Goal: Task Accomplishment & Management: Use online tool/utility

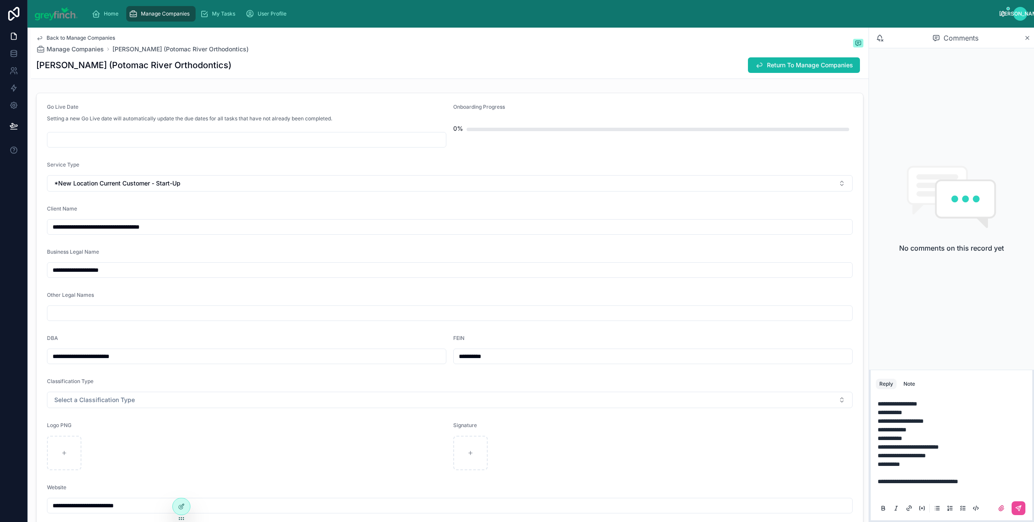
scroll to position [0, 0]
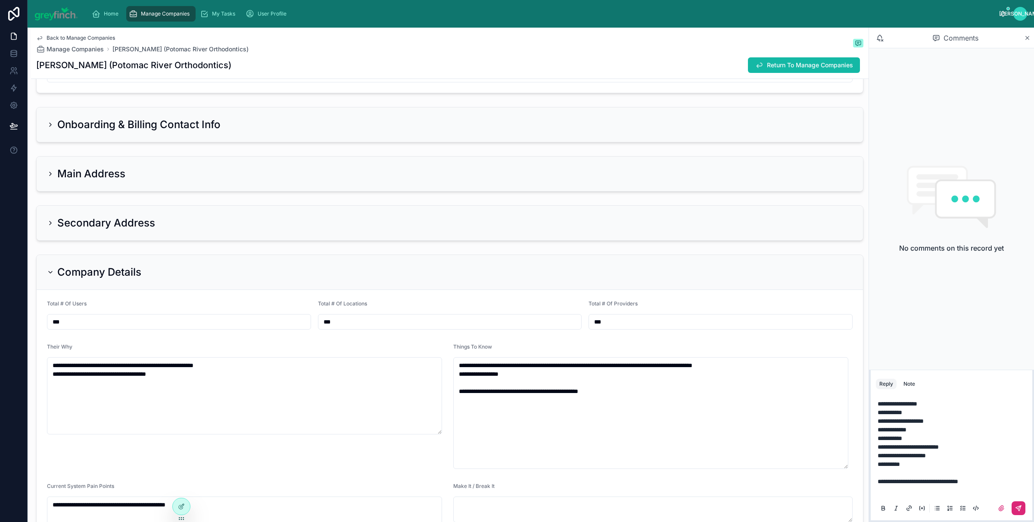
click at [1022, 510] on icon at bounding box center [1018, 507] width 7 height 7
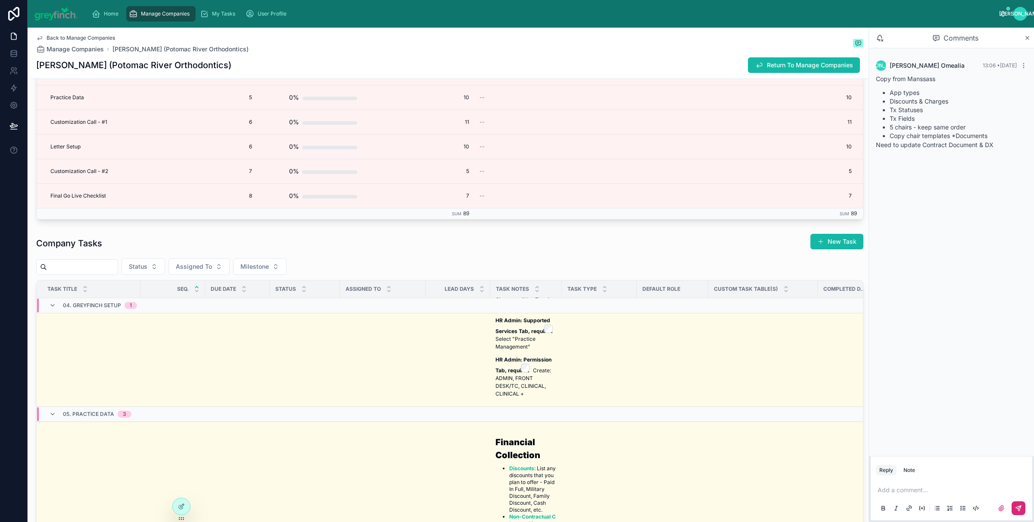
scroll to position [317, 0]
click at [206, 271] on span "Assigned To" at bounding box center [194, 266] width 36 height 9
click at [199, 303] on span "[PERSON_NAME]" at bounding box center [185, 304] width 50 height 9
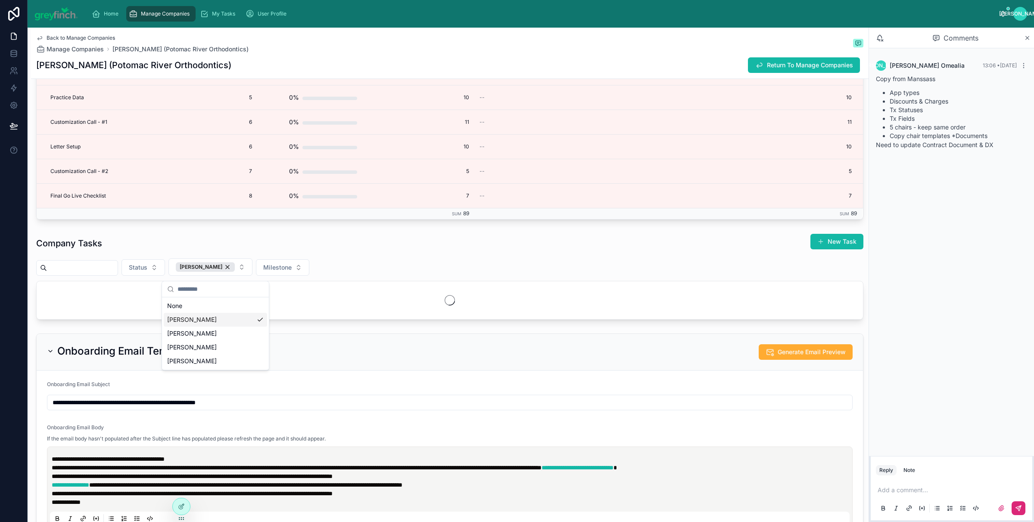
click at [335, 262] on div "Status [PERSON_NAME]" at bounding box center [450, 266] width 828 height 17
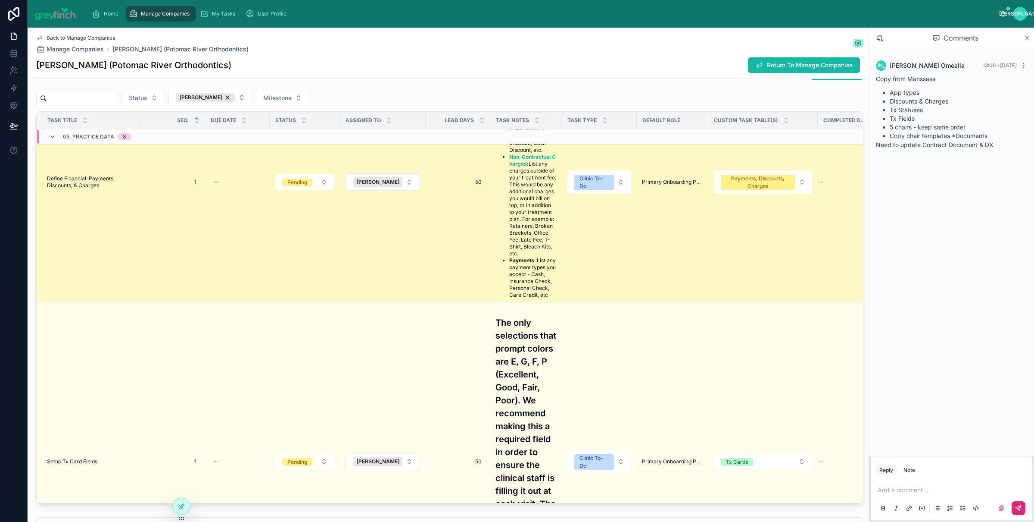
scroll to position [138, 0]
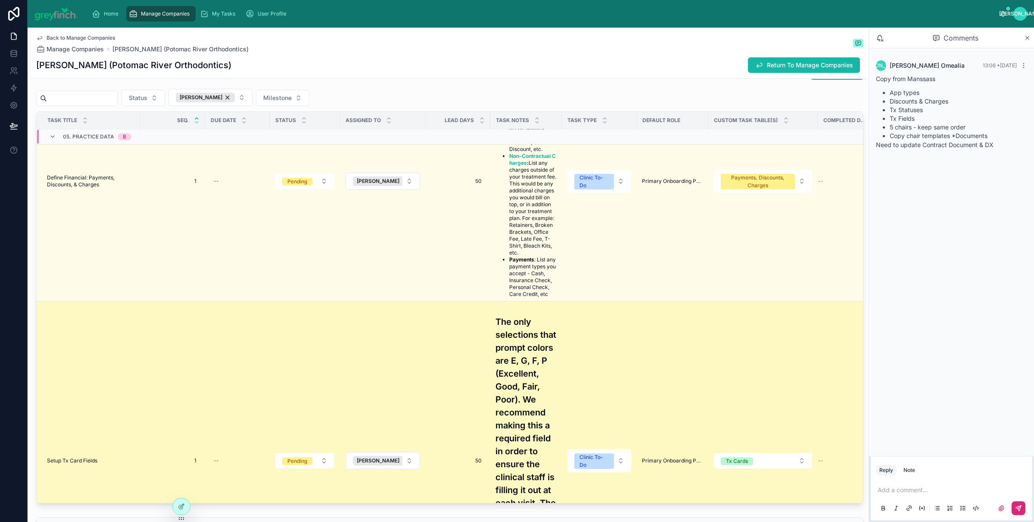
click at [98, 459] on td "Setup Tx Card Fields Setup Tx Card Fields" at bounding box center [89, 460] width 104 height 319
click at [88, 466] on td "Setup Tx Card Fields Setup Tx Card Fields" at bounding box center [89, 460] width 104 height 319
click at [82, 464] on span "Setup Tx Card Fields" at bounding box center [72, 460] width 50 height 7
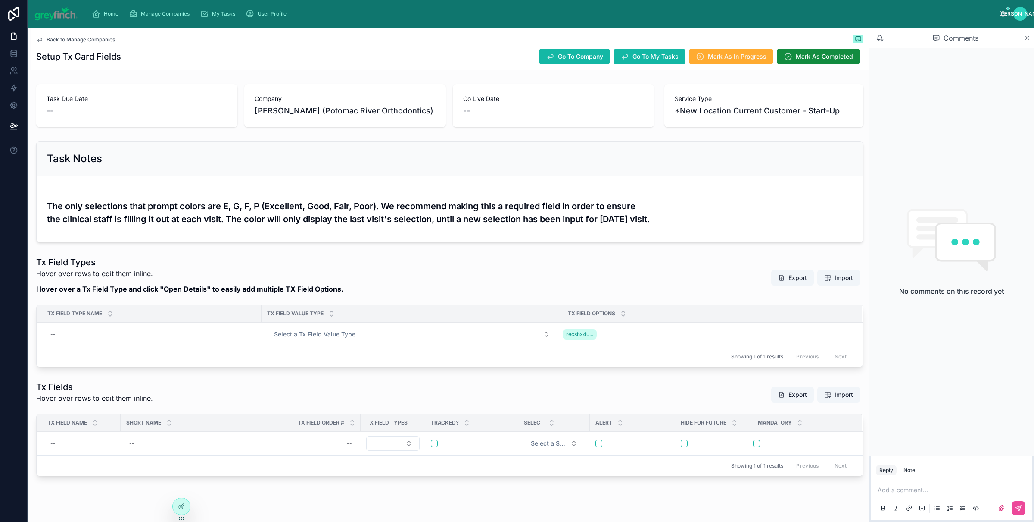
scroll to position [50, 0]
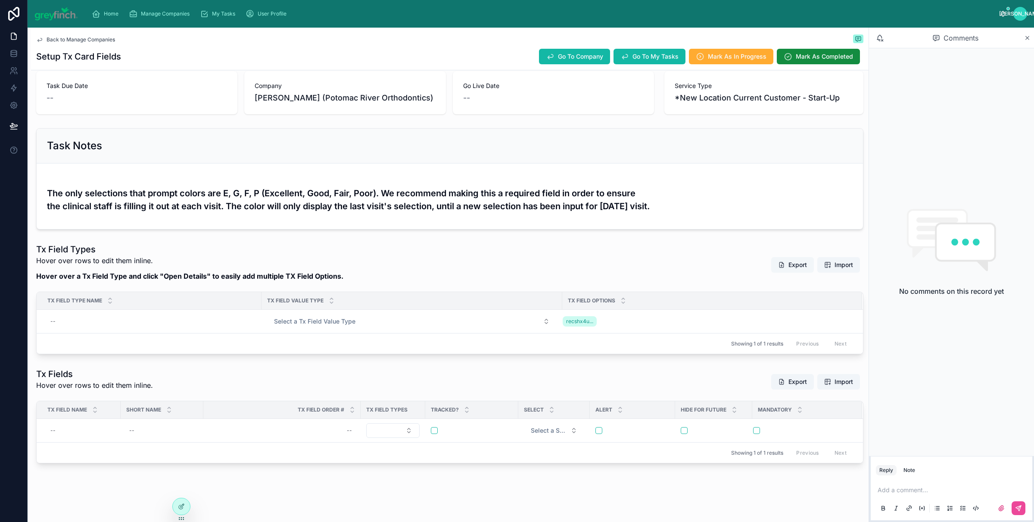
click at [786, 267] on button "Export" at bounding box center [793, 265] width 43 height 16
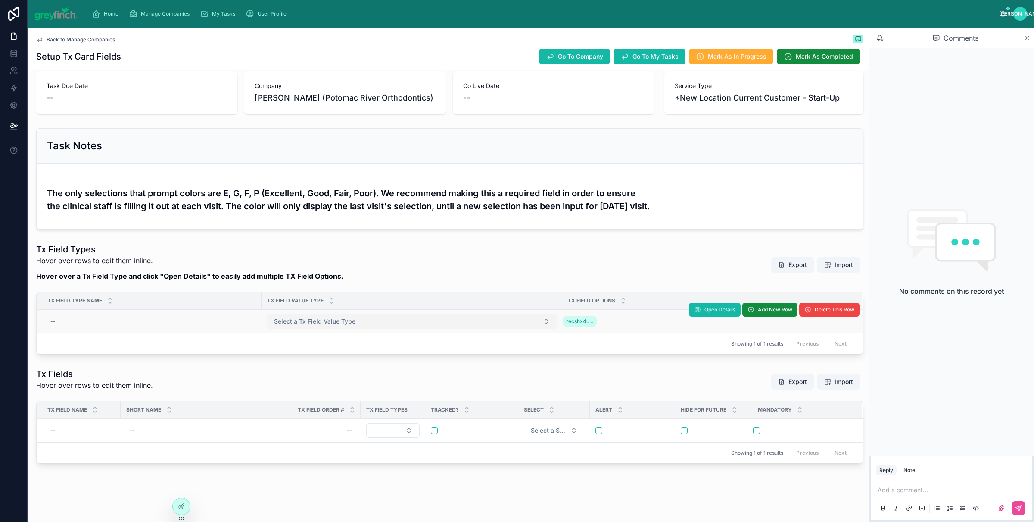
click at [322, 324] on span "Select a Tx Field Value Type" at bounding box center [314, 321] width 81 height 9
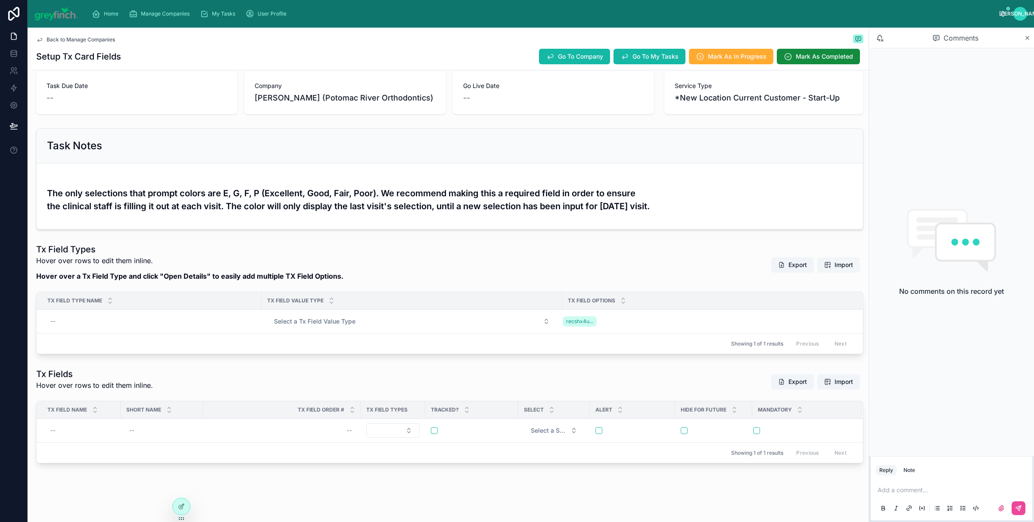
click at [818, 270] on button "Import" at bounding box center [839, 265] width 43 height 16
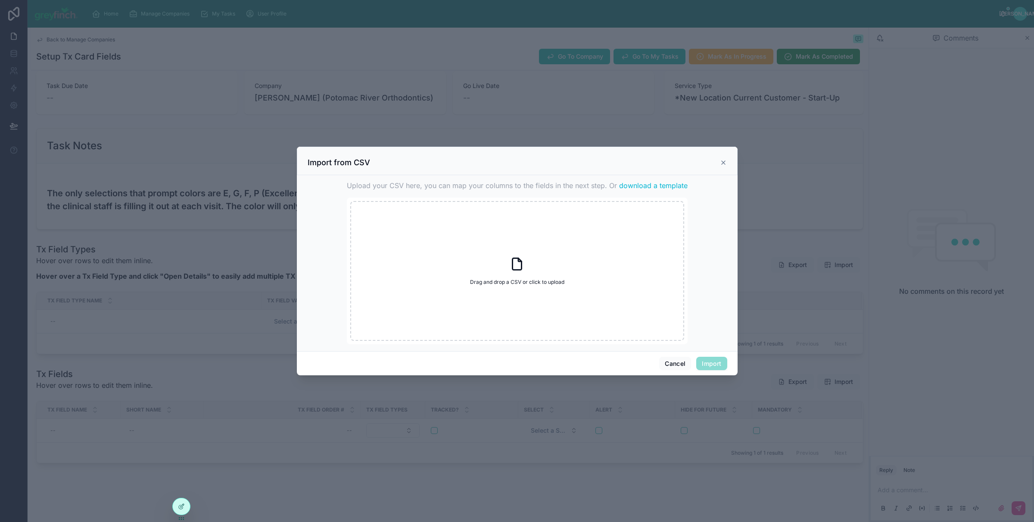
click at [724, 161] on icon at bounding box center [723, 162] width 7 height 7
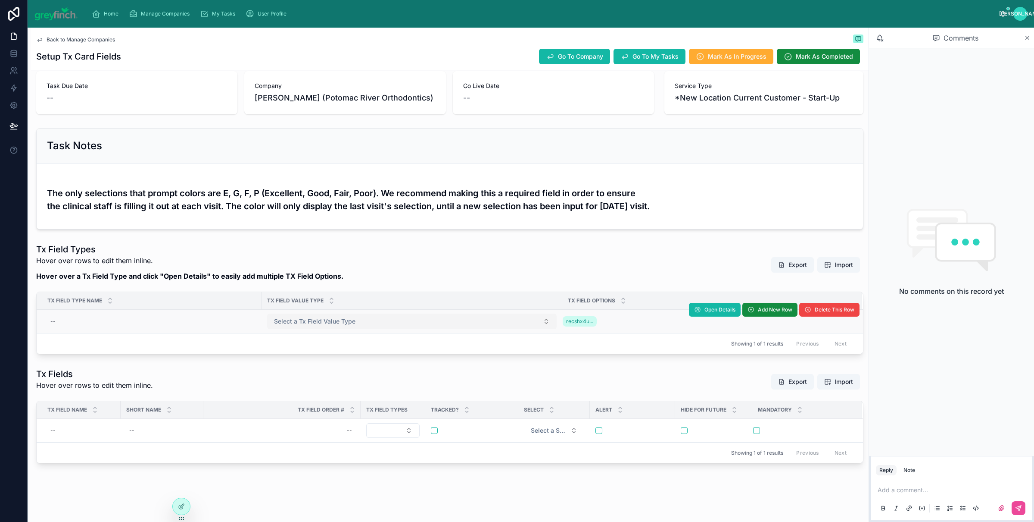
click at [365, 328] on button "Select a Tx Field Value Type" at bounding box center [412, 321] width 290 height 16
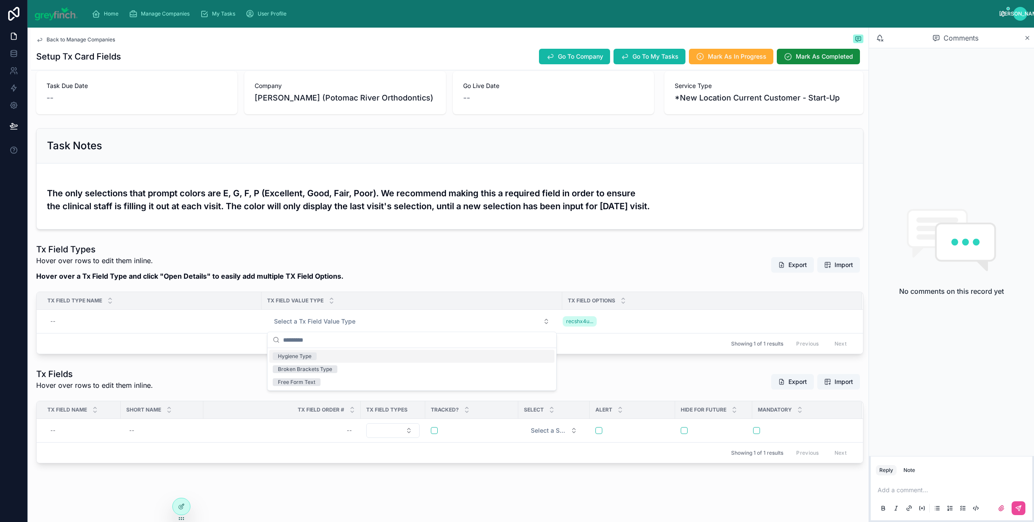
click at [538, 255] on div "Tx Field Types Hover over rows to edit them inline. Hover over a Tx Field Type …" at bounding box center [450, 264] width 828 height 43
click at [646, 275] on div "Tx Field Types Hover over rows to edit them inline. Hover over a Tx Field Type …" at bounding box center [450, 264] width 828 height 43
click at [561, 57] on span "Go To Company" at bounding box center [580, 56] width 45 height 9
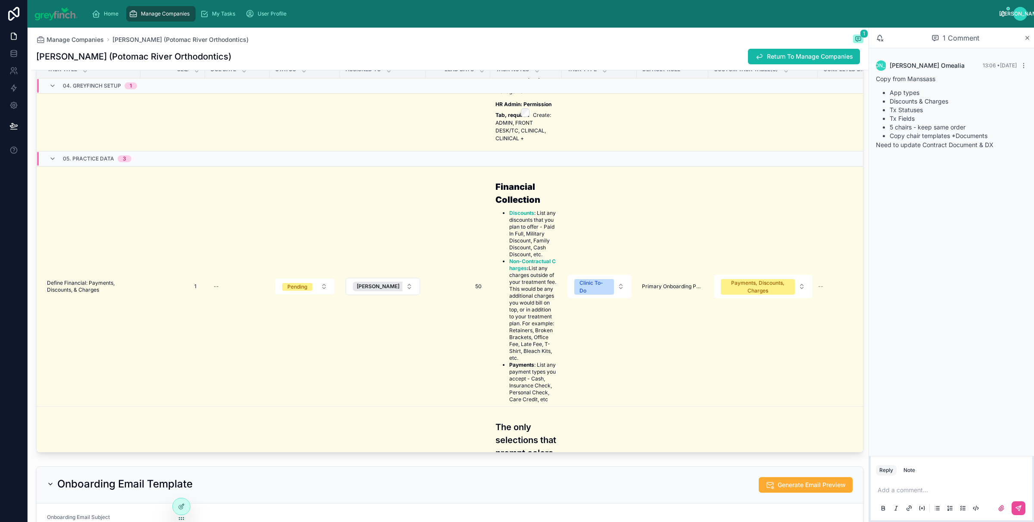
scroll to position [354, 0]
click at [112, 291] on span "Define Financial: Payments, Discounts, & Charges" at bounding box center [91, 284] width 88 height 14
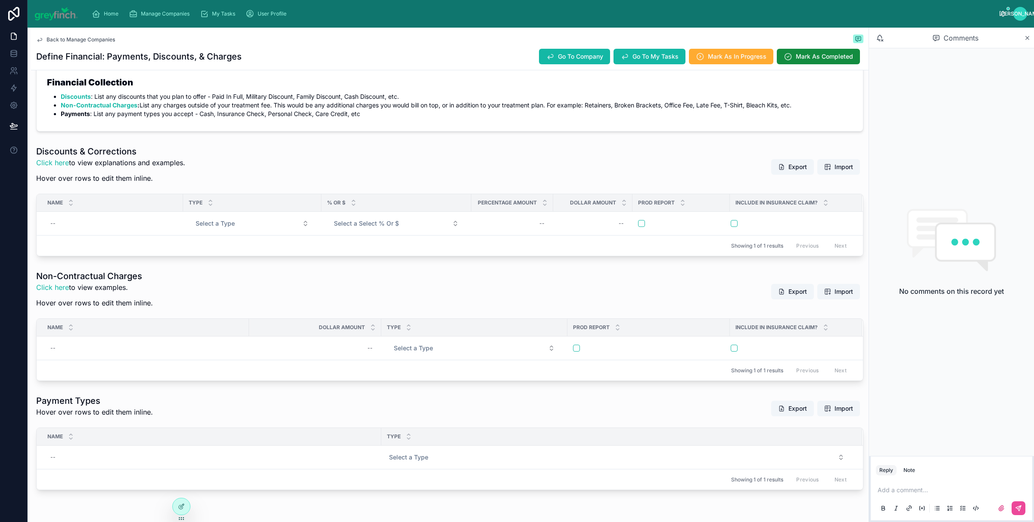
scroll to position [187, 0]
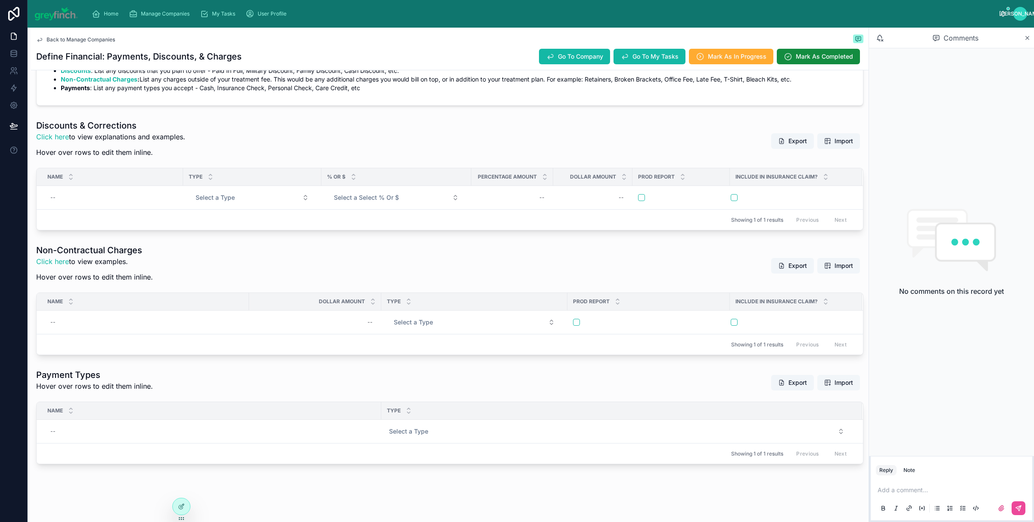
click at [837, 381] on span "Import" at bounding box center [844, 382] width 19 height 9
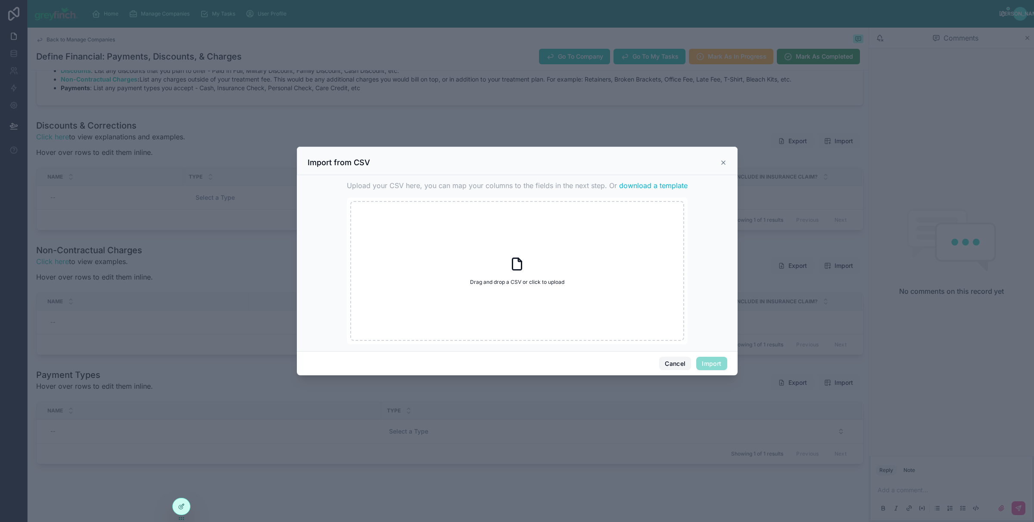
click at [674, 364] on button "Cancel" at bounding box center [675, 363] width 32 height 14
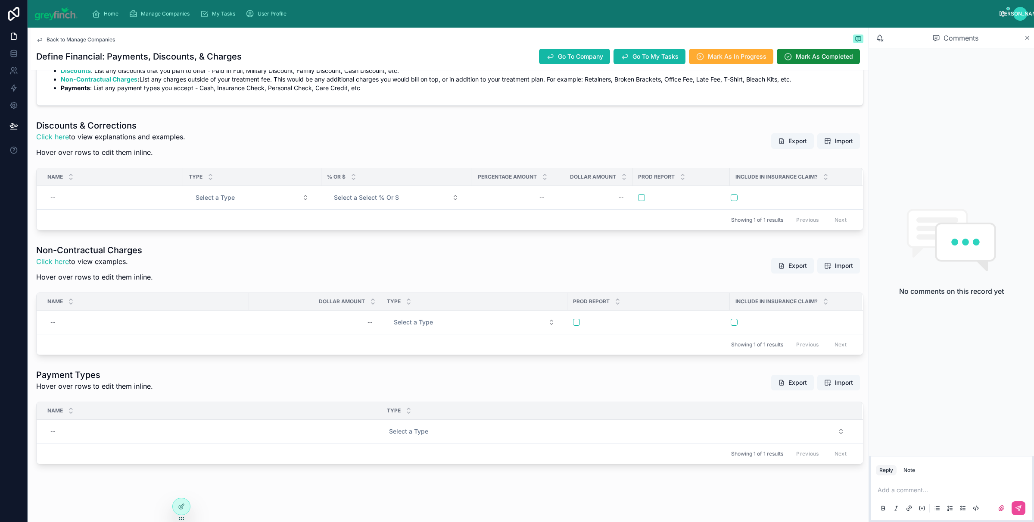
click at [119, 126] on h1 "Discounts & Corrections" at bounding box center [110, 125] width 149 height 12
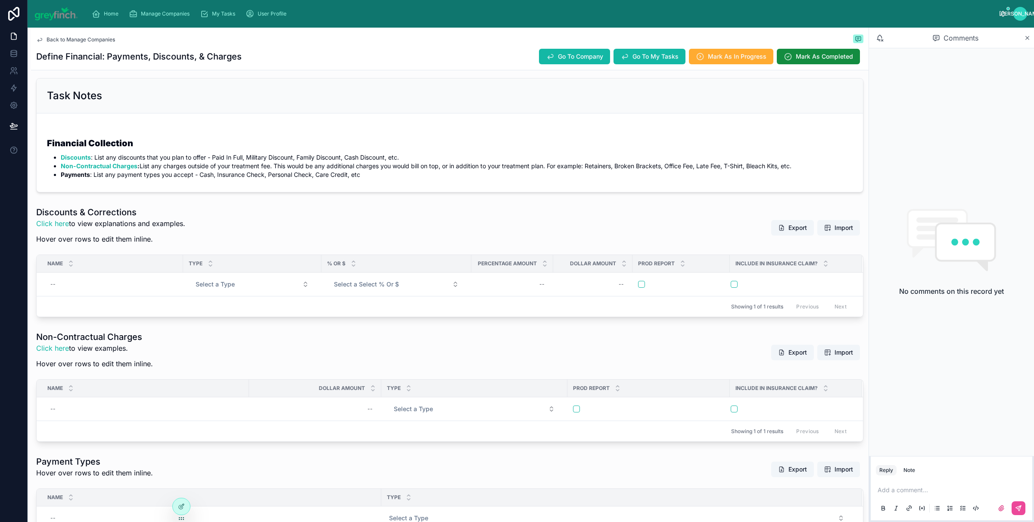
scroll to position [95, 0]
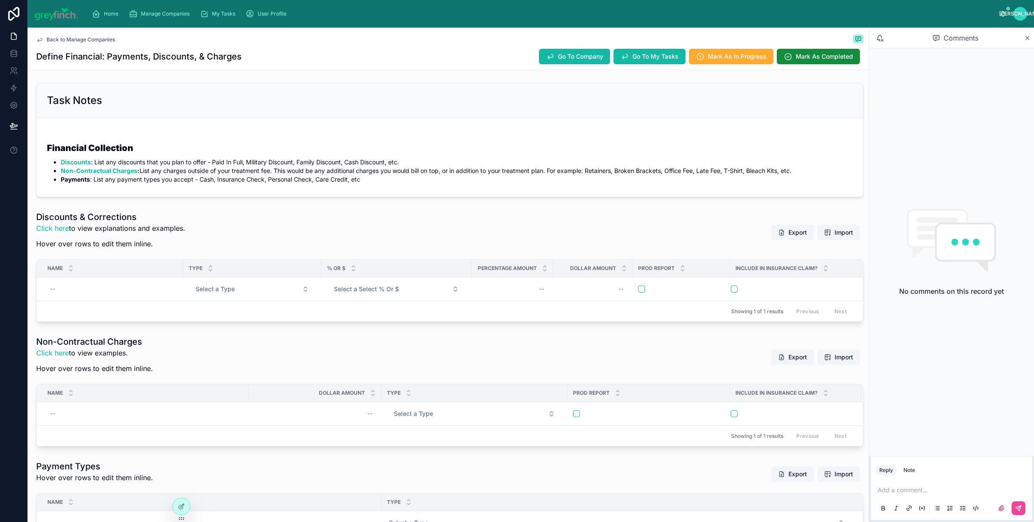
click at [580, 47] on div "Back to Manage Companies Define Financial: Payments, Discounts, & Charges Go To…" at bounding box center [450, 49] width 828 height 42
click at [574, 51] on button "Go To Company" at bounding box center [574, 57] width 71 height 16
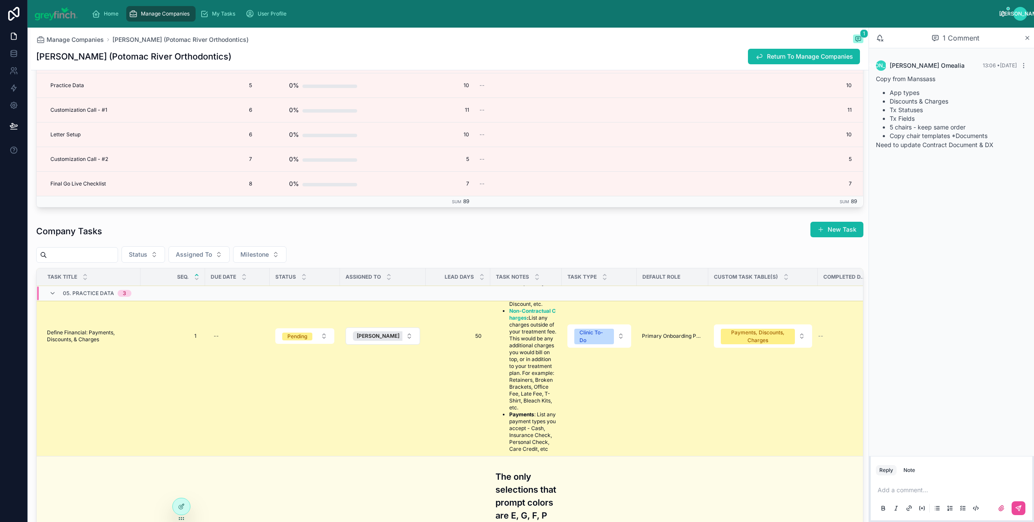
scroll to position [1900, 0]
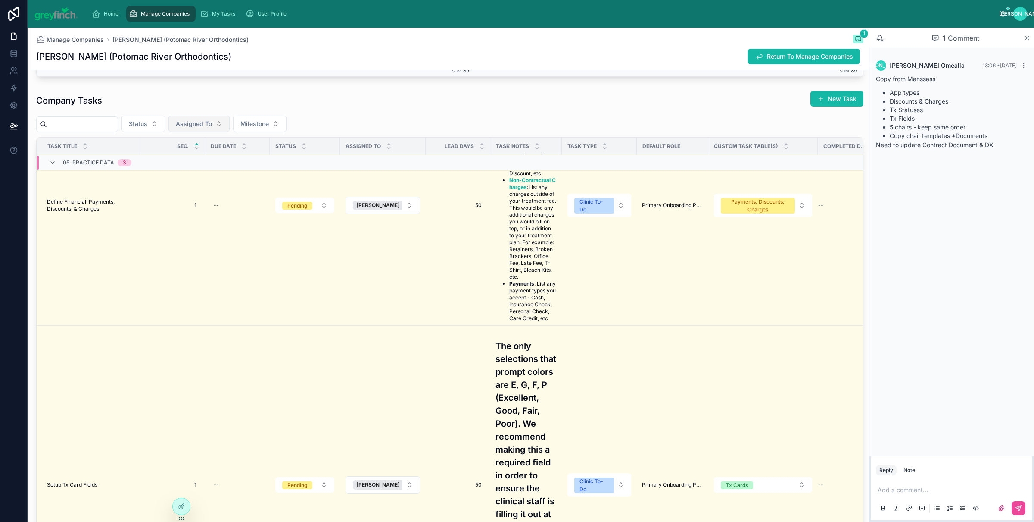
click at [212, 128] on span "Assigned To" at bounding box center [194, 123] width 36 height 9
click at [191, 163] on span "[PERSON_NAME]" at bounding box center [185, 162] width 50 height 9
click at [349, 120] on div "Status Assigned To Milestone" at bounding box center [450, 124] width 828 height 16
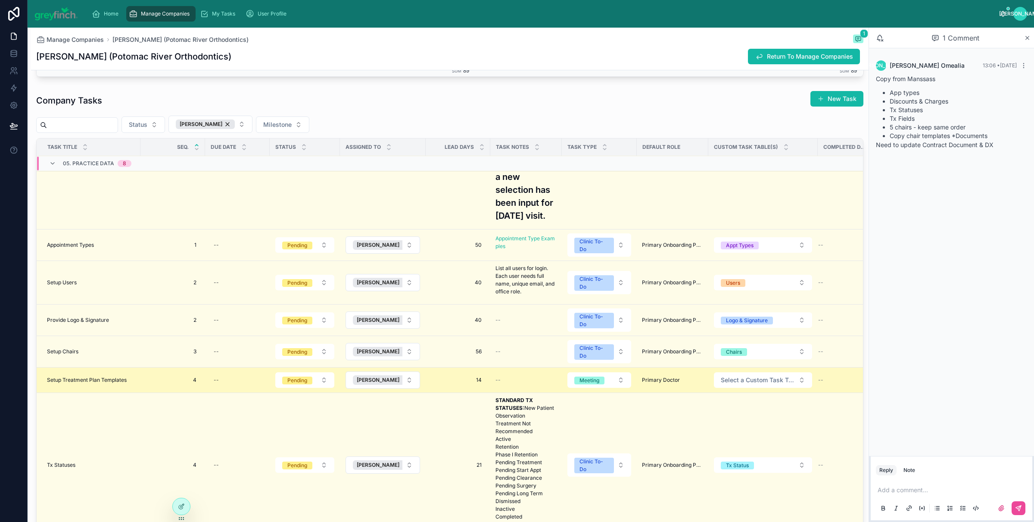
scroll to position [593, 0]
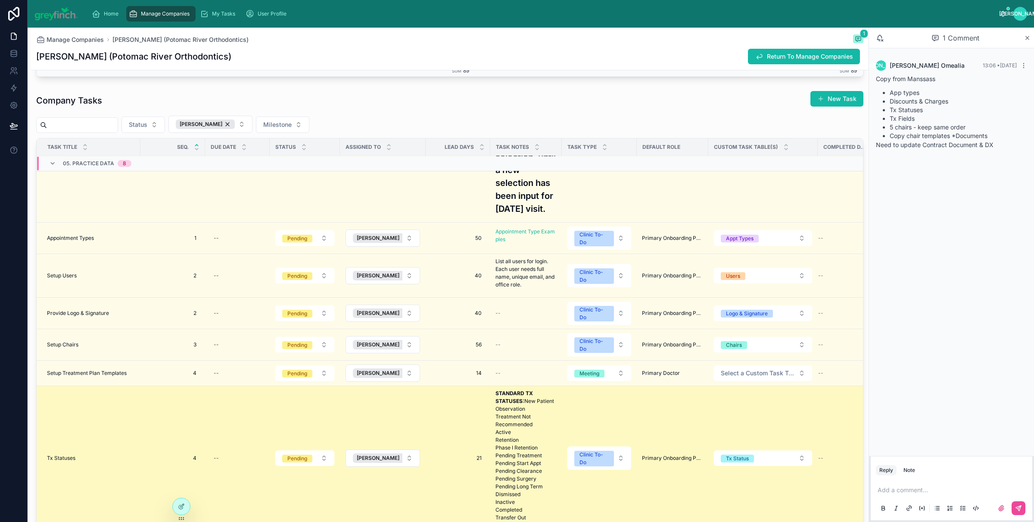
click at [102, 444] on td "Tx Statuses Tx Statuses" at bounding box center [89, 457] width 104 height 144
click at [53, 454] on span "Tx Statuses" at bounding box center [61, 457] width 28 height 7
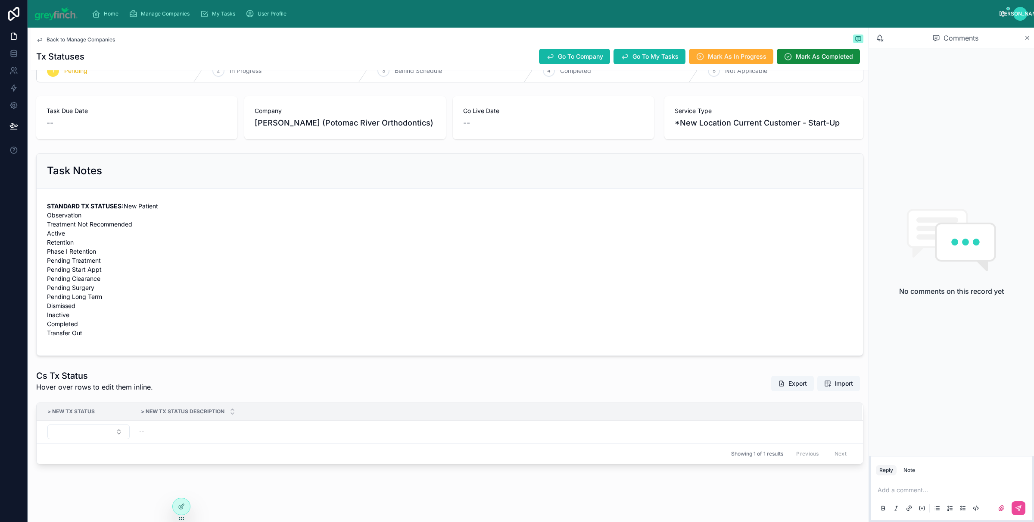
scroll to position [35, 0]
click at [835, 381] on span "Import" at bounding box center [844, 382] width 19 height 9
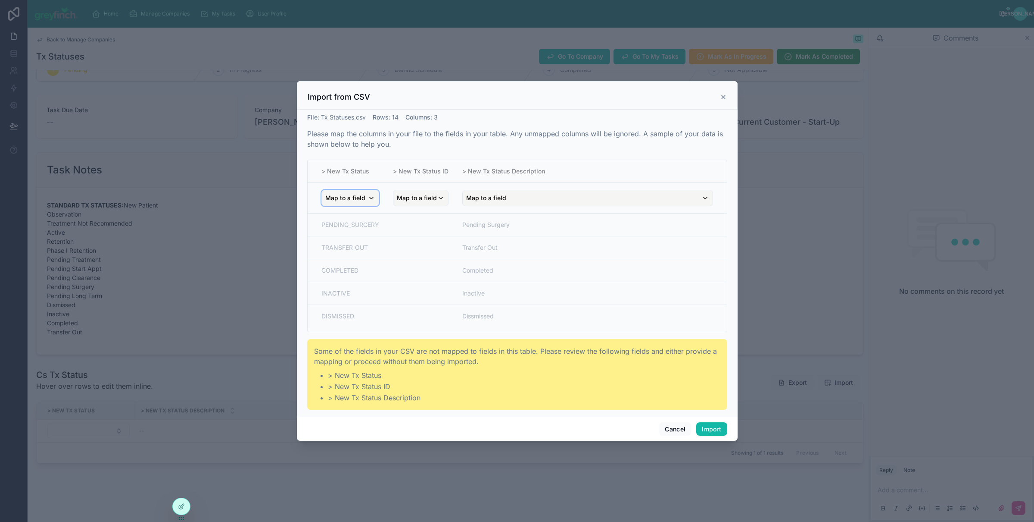
click at [353, 194] on span "Map to a field" at bounding box center [345, 198] width 40 height 16
click at [389, 189] on div "scrollable content" at bounding box center [517, 261] width 441 height 360
click at [357, 198] on span "Map to a field" at bounding box center [345, 198] width 40 height 16
drag, startPoint x: 446, startPoint y: 300, endPoint x: 438, endPoint y: 300, distance: 7.8
click at [446, 301] on div "scrollable content" at bounding box center [517, 261] width 441 height 360
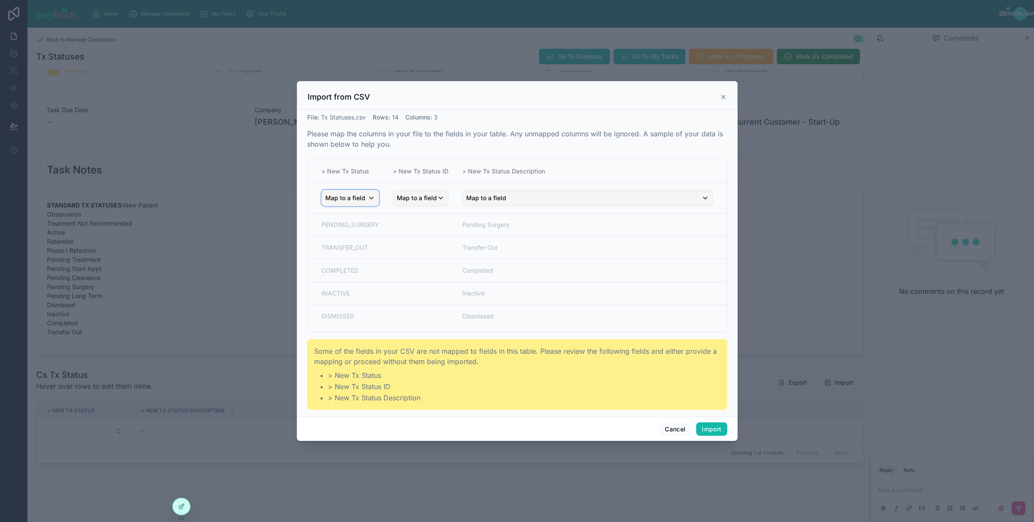
click at [362, 203] on span "Map to a field" at bounding box center [345, 198] width 40 height 16
click at [364, 246] on span "Tx Status Code" at bounding box center [361, 245] width 44 height 10
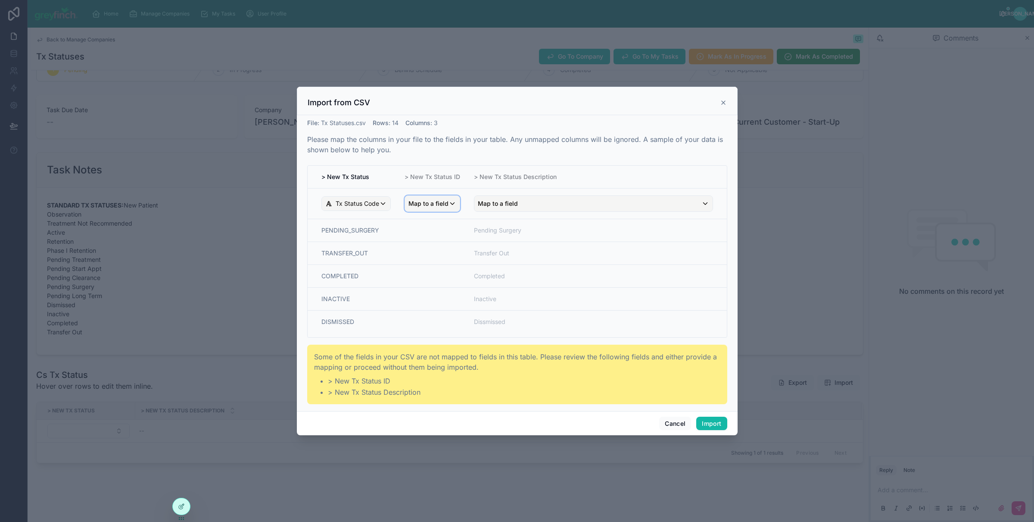
click at [433, 206] on span "Map to a field" at bounding box center [429, 204] width 40 height 16
click at [519, 190] on div "scrollable content" at bounding box center [517, 261] width 441 height 349
click at [498, 202] on span "Map to a field" at bounding box center [498, 204] width 40 height 16
click at [498, 270] on span "Tx Status Description" at bounding box center [521, 267] width 60 height 10
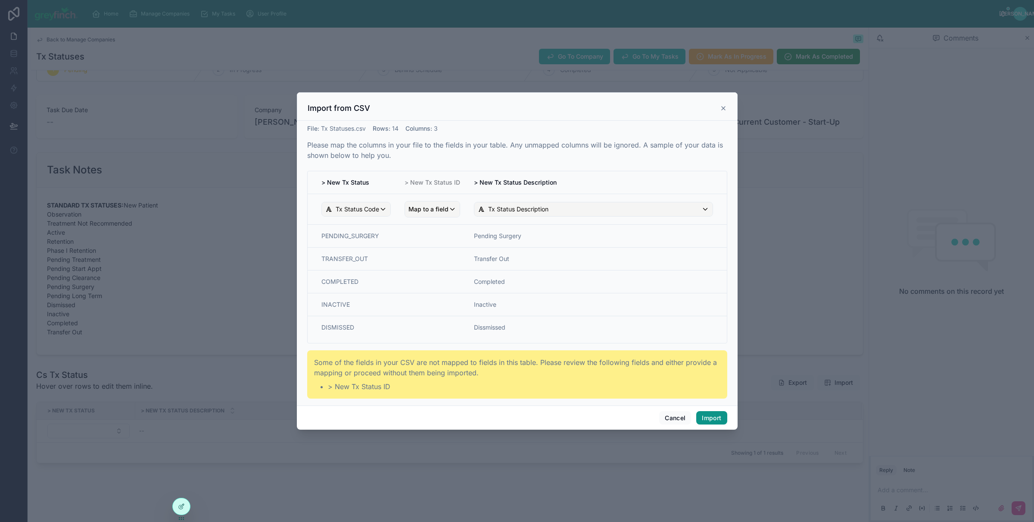
click at [712, 421] on button "Import" at bounding box center [712, 418] width 31 height 14
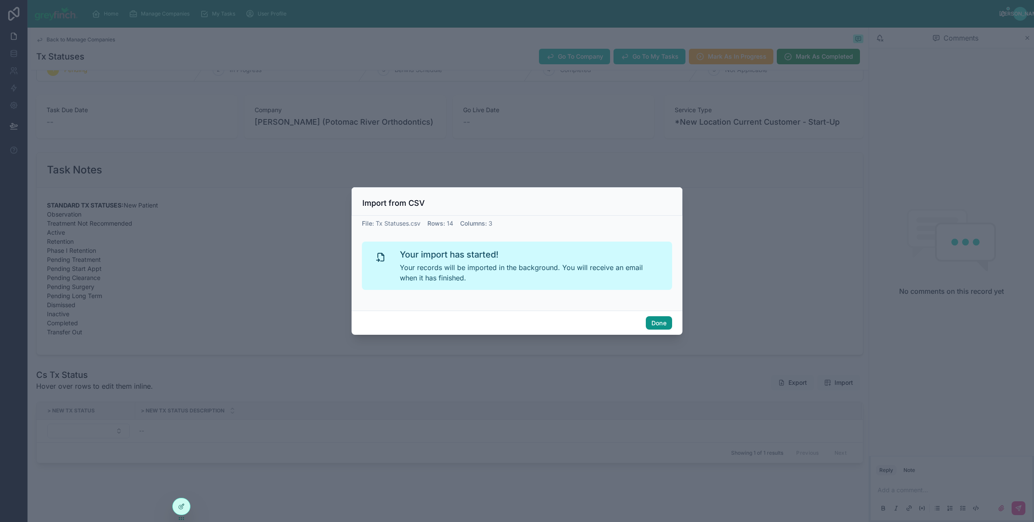
click at [658, 327] on button "Done" at bounding box center [659, 323] width 26 height 14
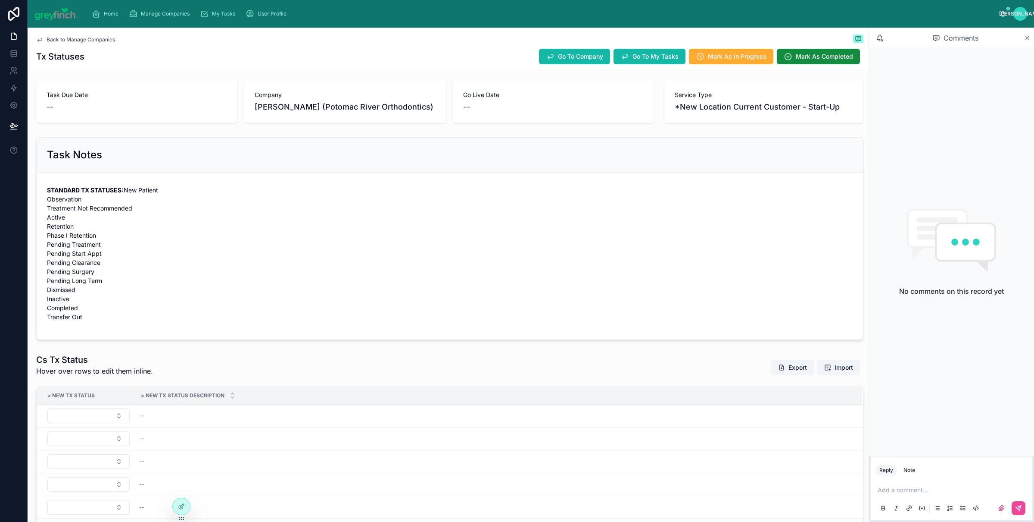
scroll to position [0, 0]
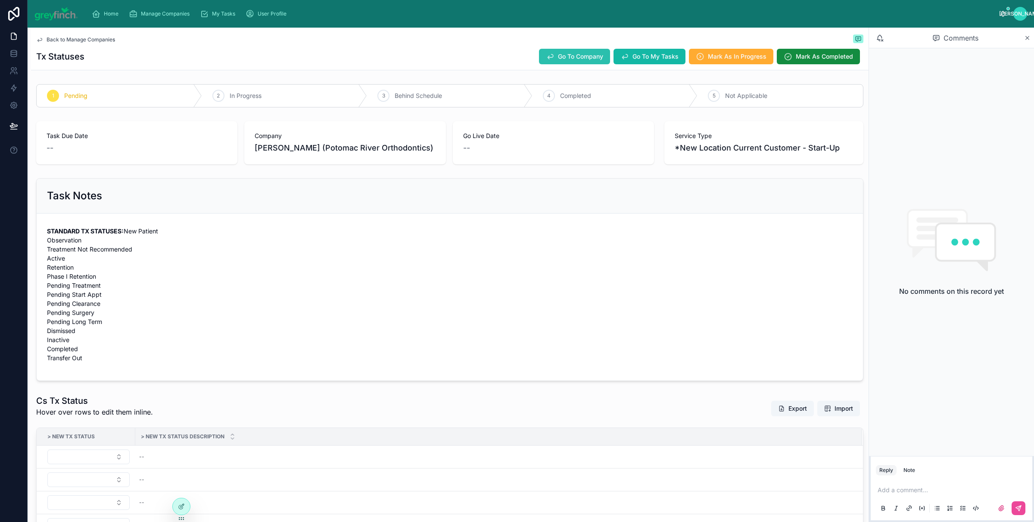
click at [558, 58] on span "Go To Company" at bounding box center [580, 56] width 45 height 9
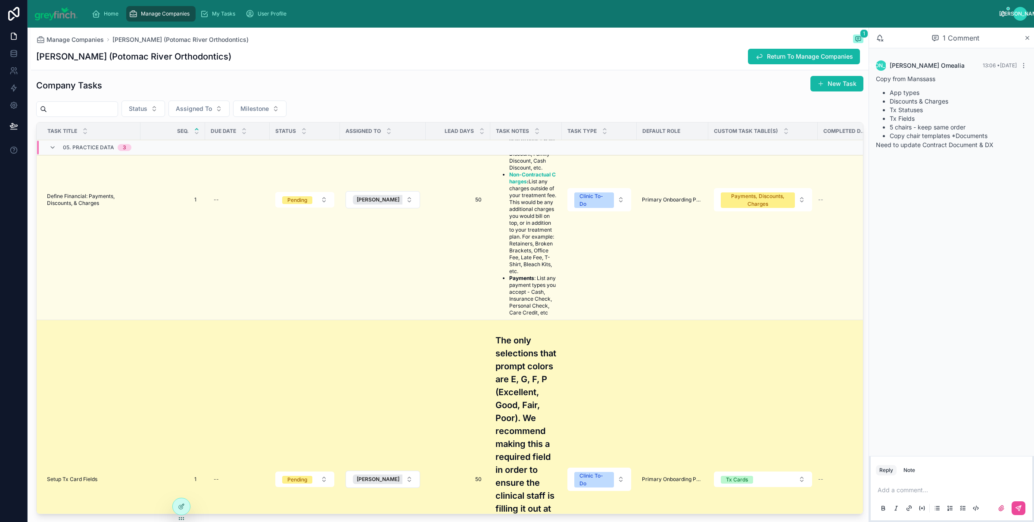
scroll to position [735, 0]
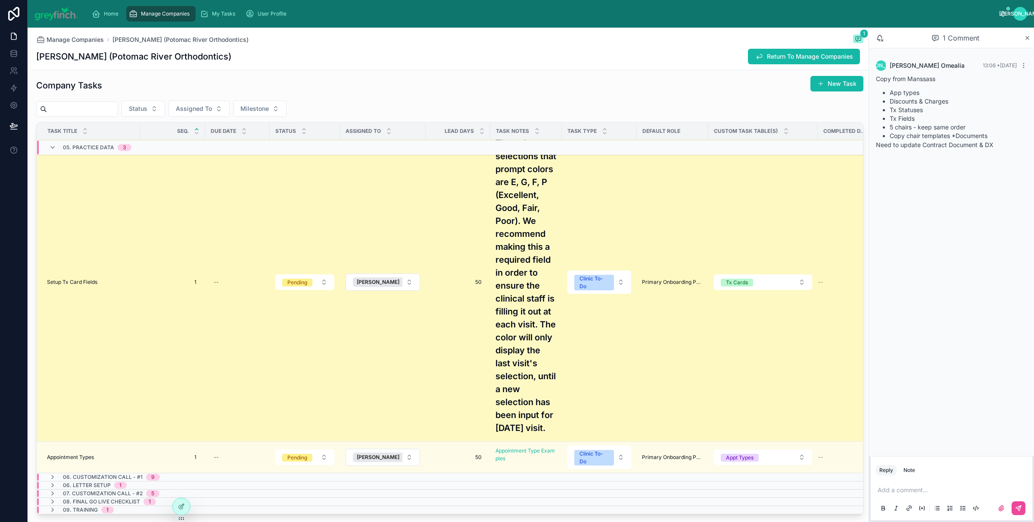
click at [71, 287] on td "Setup Tx Card Fields Setup Tx Card Fields" at bounding box center [89, 281] width 104 height 319
click at [84, 285] on span "Setup Tx Card Fields" at bounding box center [72, 281] width 50 height 7
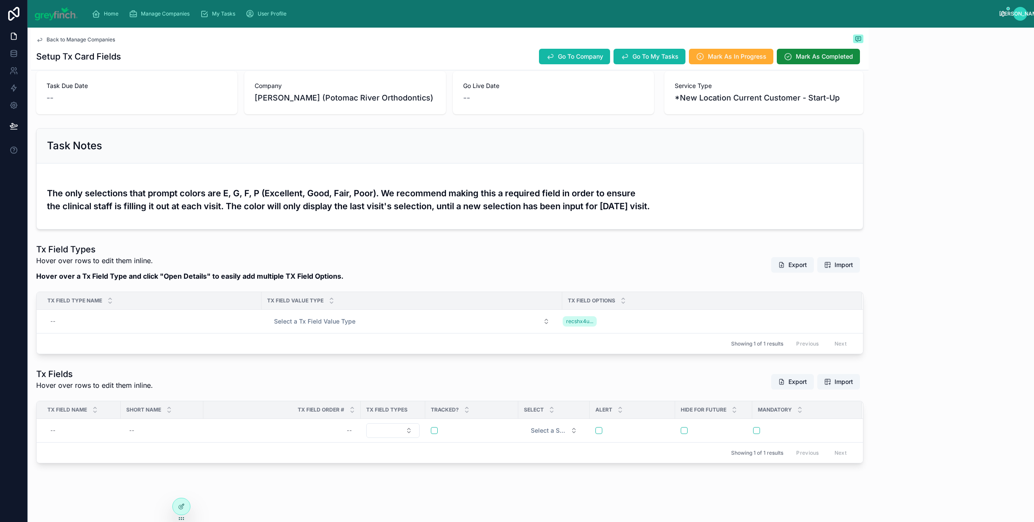
click at [103, 296] on div "Tx Field Type Name" at bounding box center [149, 300] width 224 height 16
click at [626, 257] on div "Tx Field Types Hover over rows to edit them inline. Hover over a Tx Field Type …" at bounding box center [450, 264] width 828 height 43
click at [592, 245] on div "Tx Field Types Hover over rows to edit them inline. Hover over a Tx Field Type …" at bounding box center [450, 264] width 828 height 43
click at [563, 242] on div "Tx Field Types Hover over rows to edit them inline. Hover over a Tx Field Type …" at bounding box center [450, 299] width 838 height 118
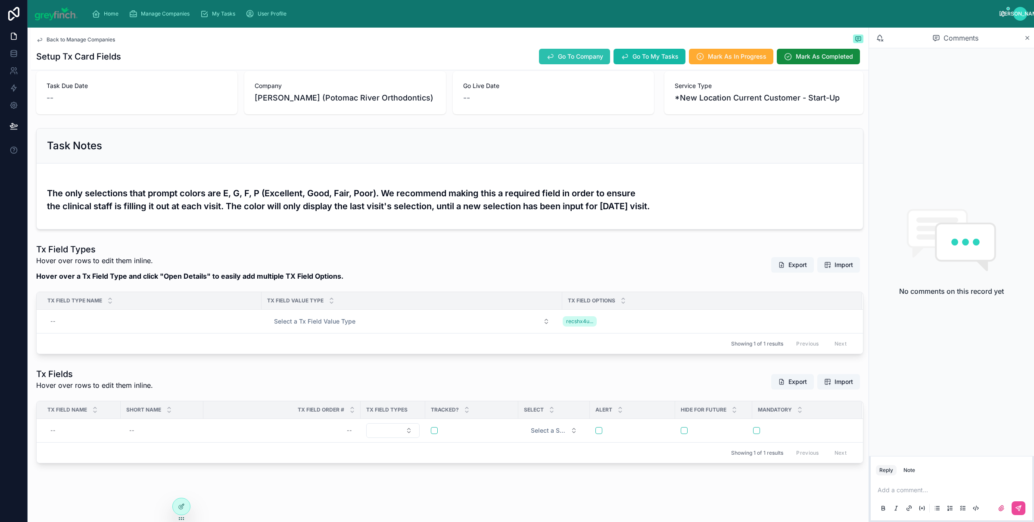
click at [584, 59] on span "Go To Company" at bounding box center [580, 56] width 45 height 9
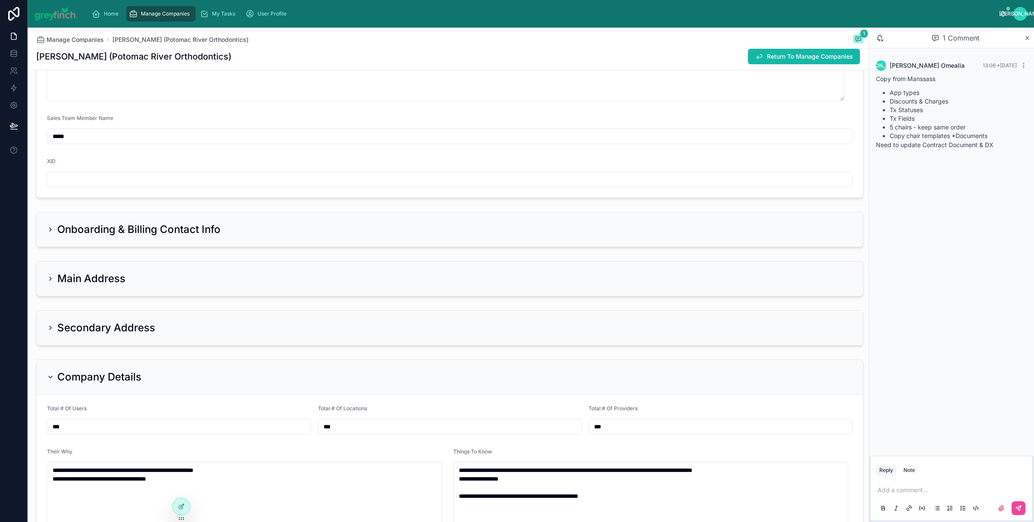
scroll to position [753, 0]
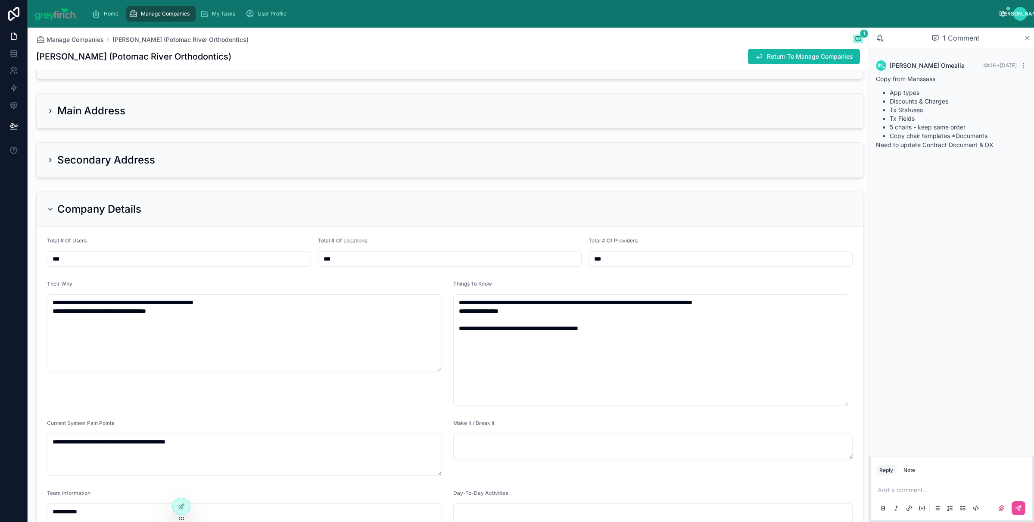
click at [589, 194] on div "Company Details" at bounding box center [450, 209] width 827 height 35
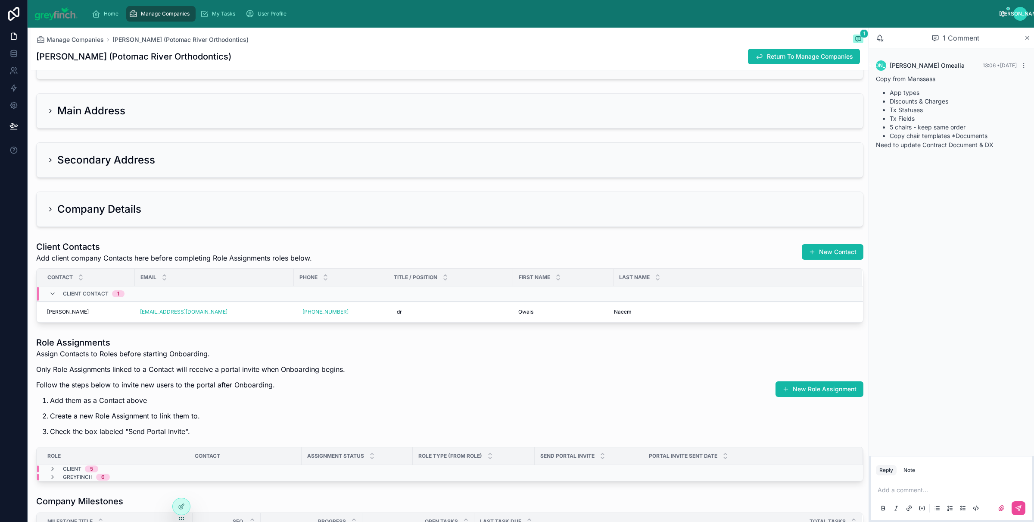
click at [588, 195] on div "Company Details" at bounding box center [450, 209] width 827 height 34
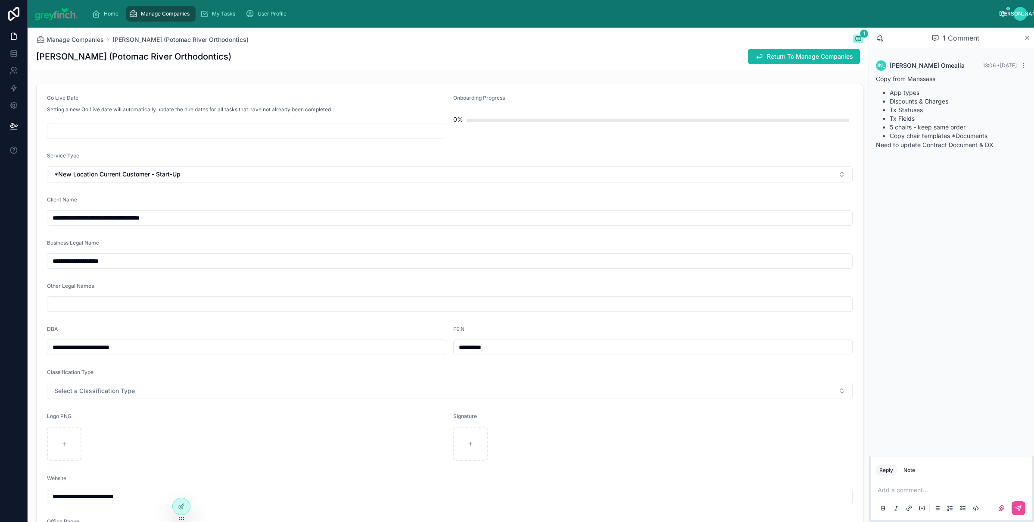
scroll to position [0, 0]
click at [390, 48] on div "[PERSON_NAME] (Potomac River Orthodontics) Return To Manage Companies" at bounding box center [450, 56] width 828 height 16
click at [196, 133] on input "text" at bounding box center [246, 131] width 399 height 12
click at [406, 48] on div "Manage Companies [PERSON_NAME] (Potomac River Orthodontics) 1 [PERSON_NAME] (Po…" at bounding box center [450, 49] width 828 height 42
click at [412, 47] on div "Manage Companies [PERSON_NAME] (Potomac River Orthodontics) 1 [PERSON_NAME] (Po…" at bounding box center [450, 49] width 828 height 42
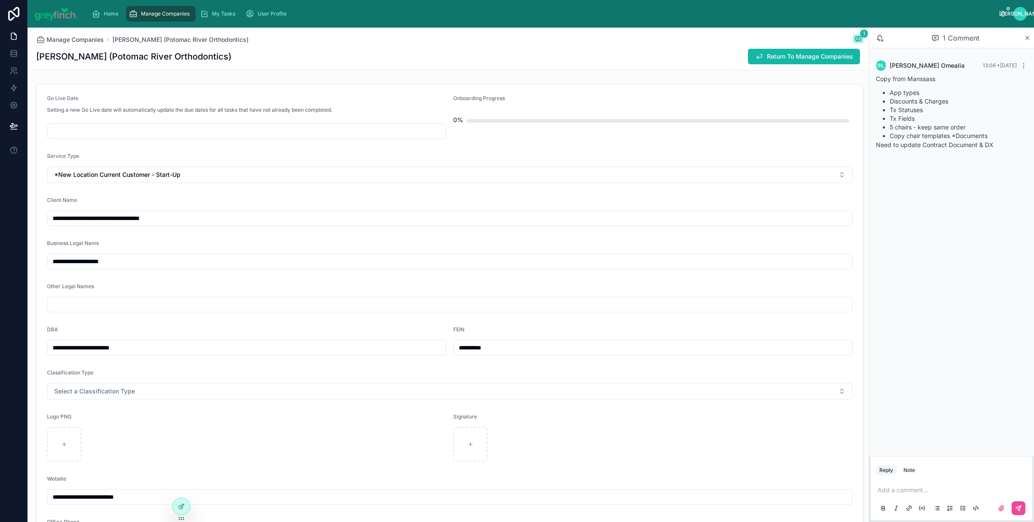
click at [414, 47] on div "Manage Companies [PERSON_NAME] (Potomac River Orthodontics) 1 [PERSON_NAME] (Po…" at bounding box center [450, 49] width 828 height 42
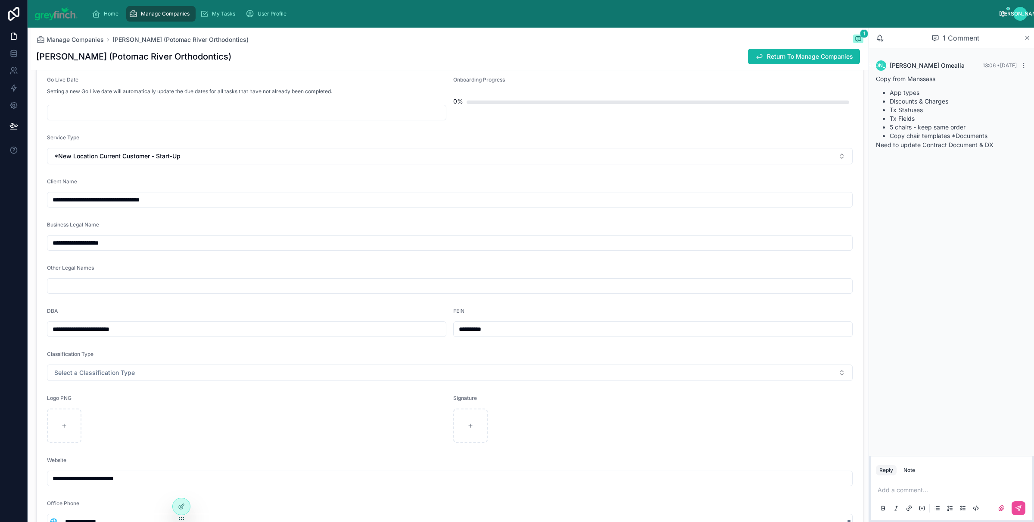
scroll to position [10, 0]
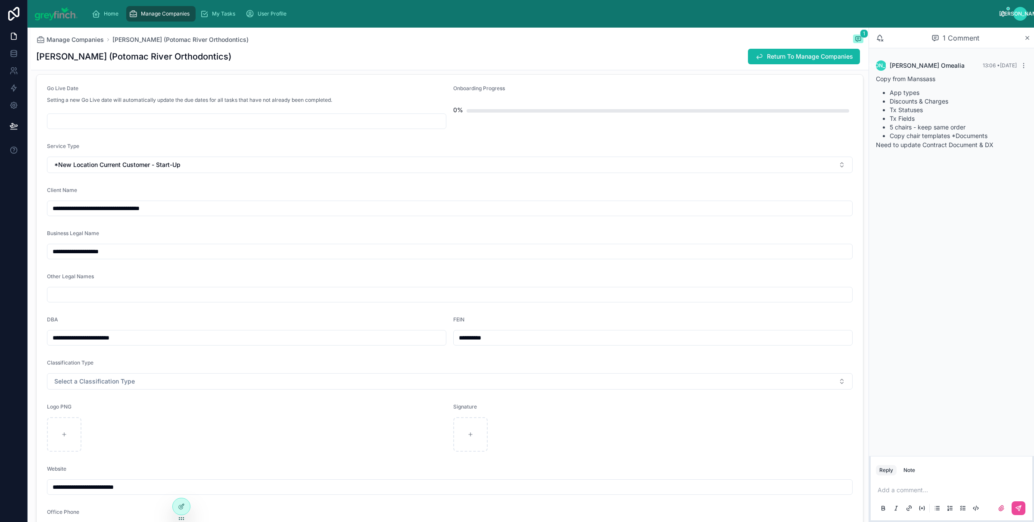
click at [478, 51] on div "[PERSON_NAME] (Potomac River Orthodontics) Return To Manage Companies" at bounding box center [450, 56] width 828 height 16
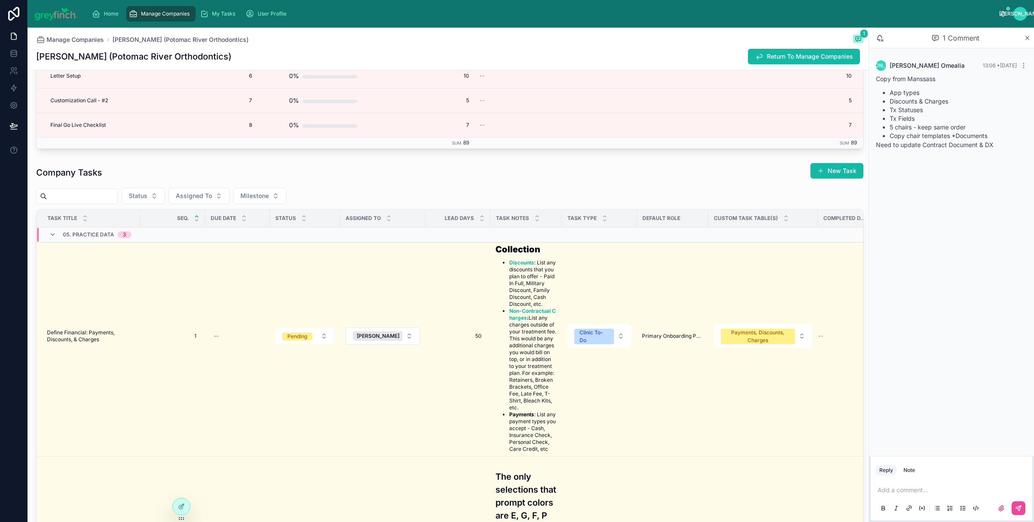
scroll to position [1725, 0]
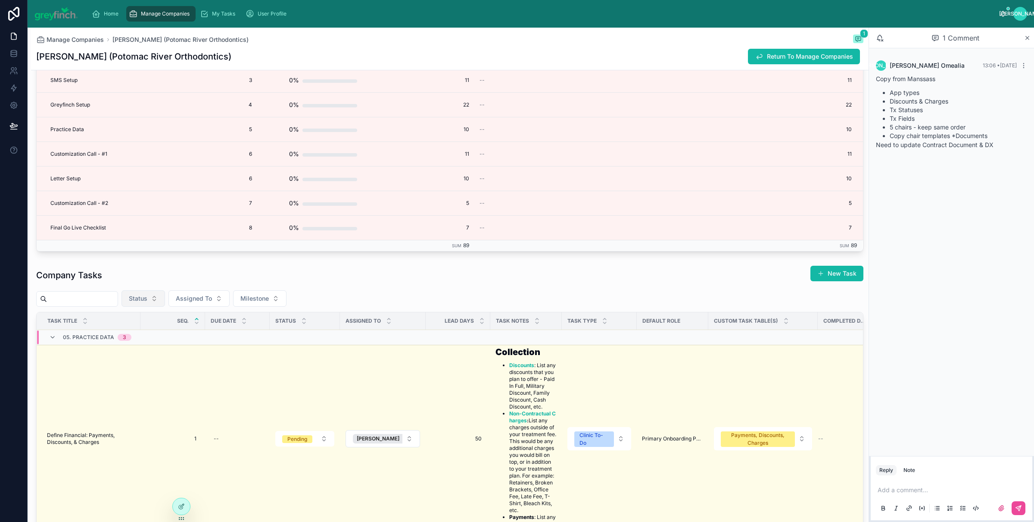
click at [148, 295] on button "Status" at bounding box center [144, 298] width 44 height 16
click at [206, 300] on span "Assigned To" at bounding box center [194, 298] width 36 height 9
click at [184, 341] on div "[PERSON_NAME]" at bounding box center [207, 337] width 103 height 14
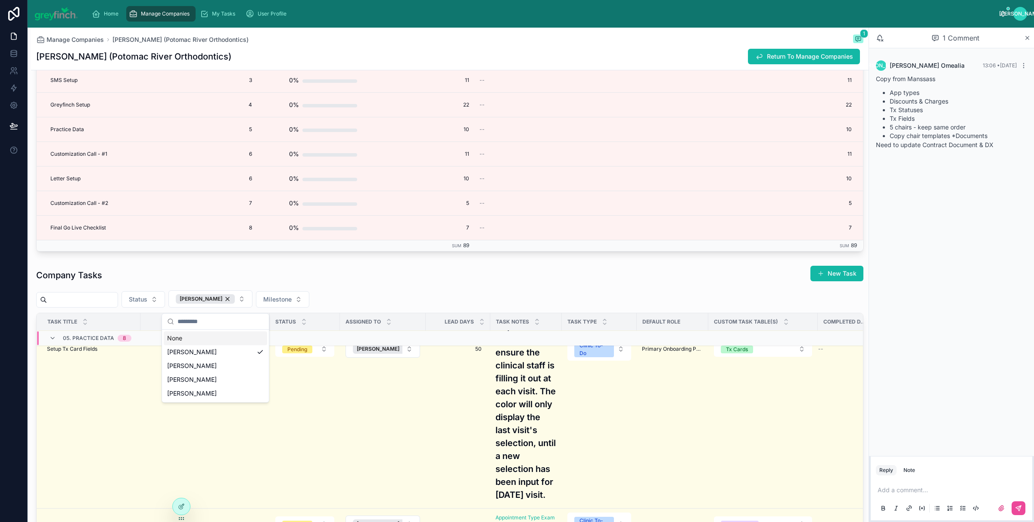
scroll to position [593, 0]
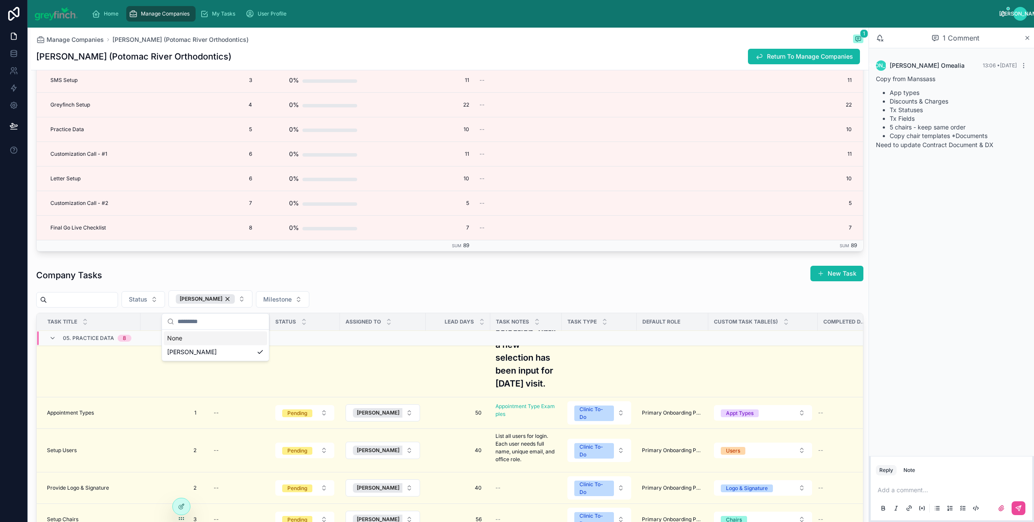
click at [415, 289] on div "Company Tasks New Task Status [PERSON_NAME] Milestone Task Title Seq. Due Date …" at bounding box center [450, 485] width 828 height 440
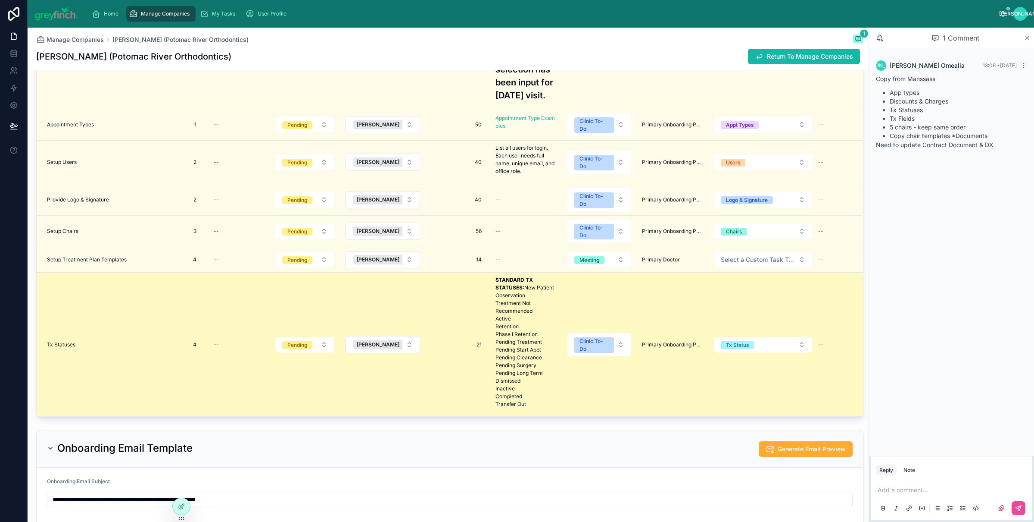
click at [76, 341] on div "Tx Statuses Tx Statuses" at bounding box center [91, 344] width 88 height 7
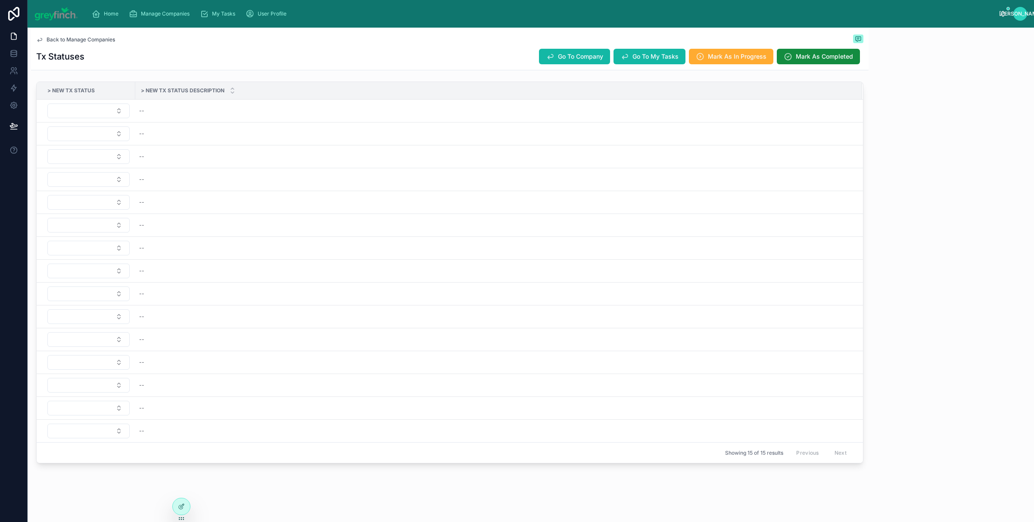
scroll to position [328, 0]
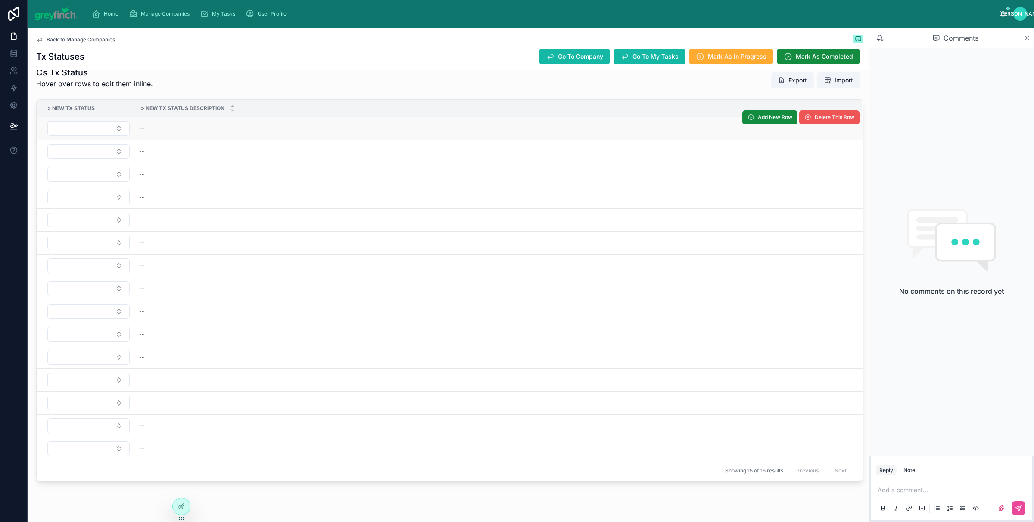
click at [822, 121] on span "Delete This Row" at bounding box center [835, 117] width 40 height 7
click at [822, 122] on span "Delete This Row" at bounding box center [830, 119] width 60 height 6
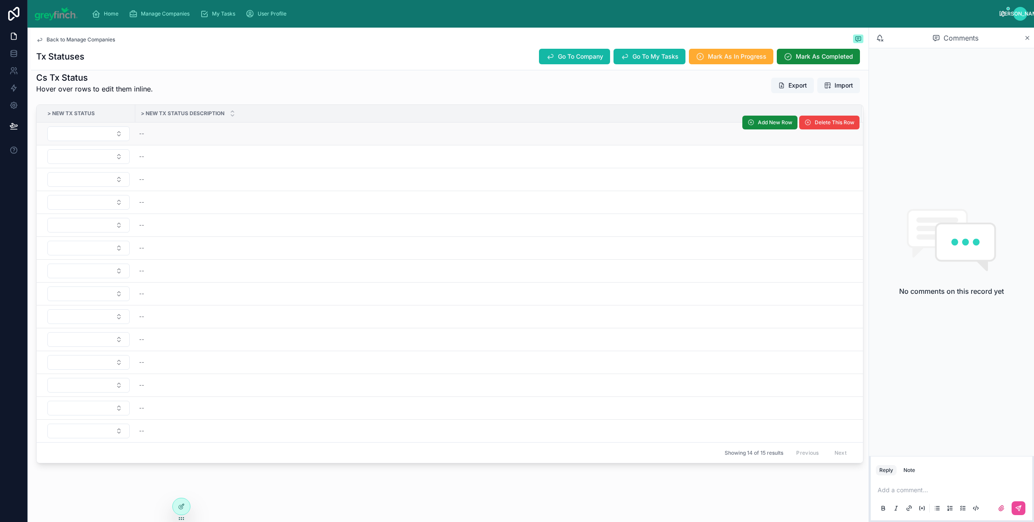
click at [825, 134] on div "Add New Row Delete This Row" at bounding box center [801, 122] width 117 height 22
click at [824, 129] on button "Delete This Row" at bounding box center [830, 123] width 60 height 14
click at [0, 0] on div "Delete This Row" at bounding box center [0, 0] width 0 height 0
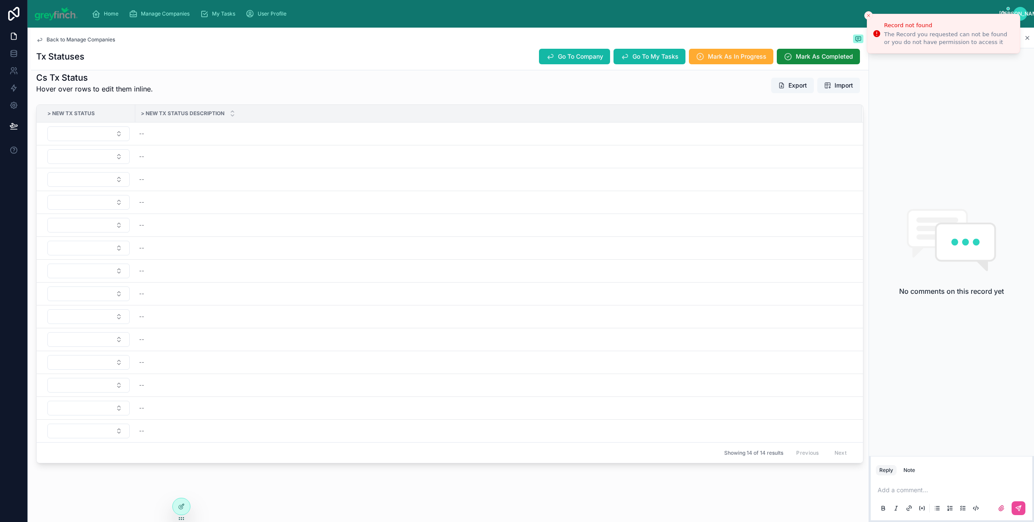
click at [0, 0] on div "Delete This Row" at bounding box center [0, 0] width 0 height 0
click at [0, 0] on button "Delete This Row" at bounding box center [0, 0] width 0 height 0
click at [0, 0] on div "Delete This Row" at bounding box center [0, 0] width 0 height 0
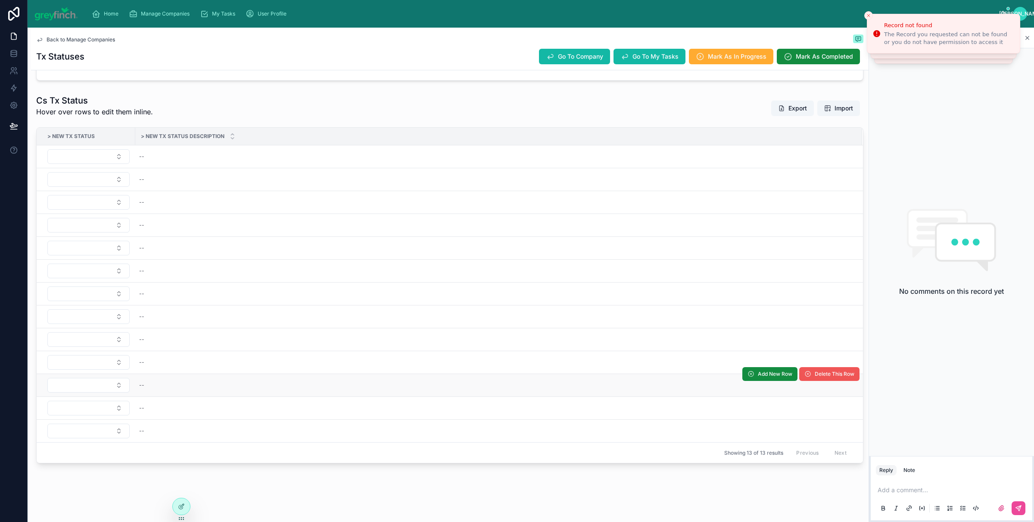
scroll to position [313, 0]
click at [818, 374] on span "Delete This Row" at bounding box center [835, 373] width 40 height 7
click at [815, 349] on span "Delete This Row" at bounding box center [835, 350] width 40 height 7
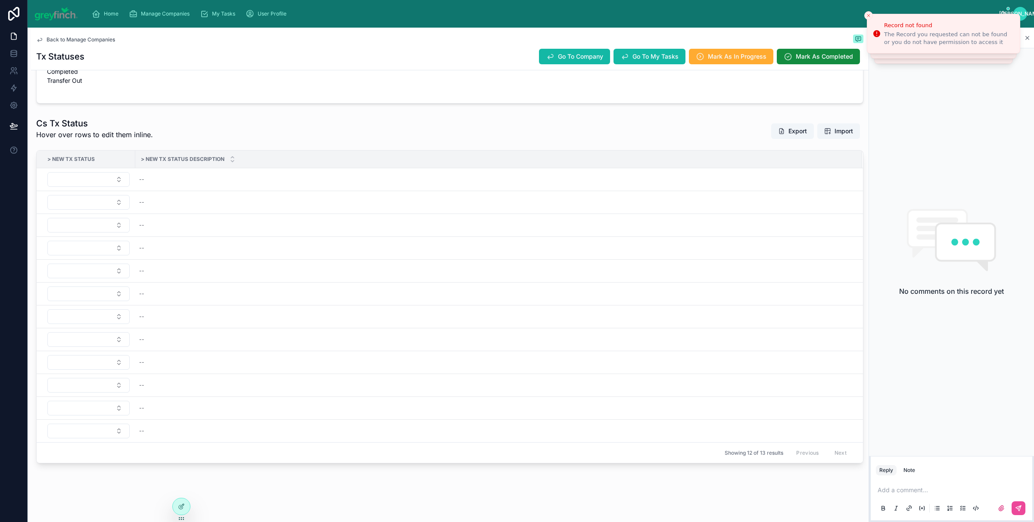
scroll to position [290, 0]
click at [811, 325] on td "--" at bounding box center [498, 316] width 727 height 23
click at [0, 0] on span "Delete This Row" at bounding box center [0, 0] width 0 height 0
click at [809, 293] on div "--" at bounding box center [494, 294] width 716 height 14
click at [808, 284] on button "Delete This Row" at bounding box center [830, 282] width 60 height 14
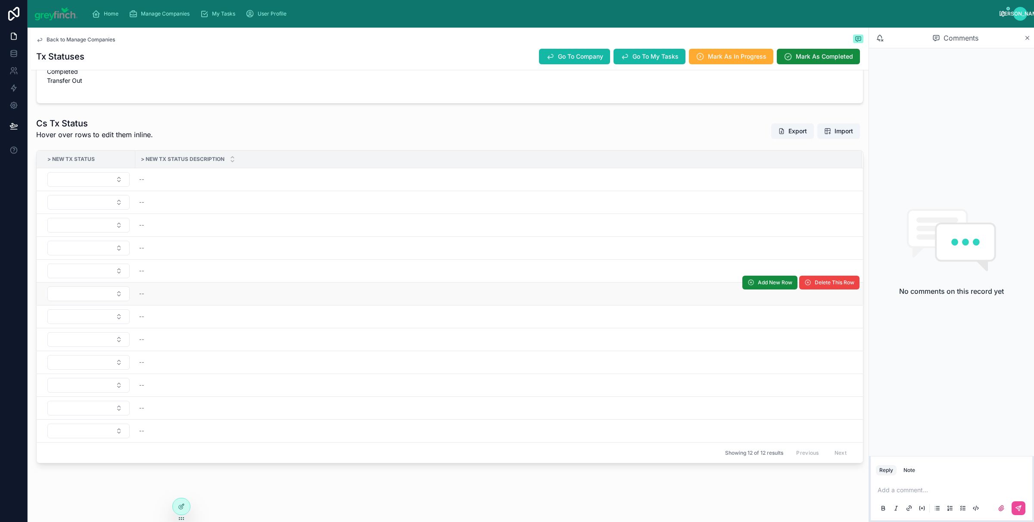
click at [807, 272] on div "Add New Row Delete This Row" at bounding box center [801, 282] width 117 height 22
click at [815, 259] on span "Delete This Row" at bounding box center [835, 259] width 40 height 7
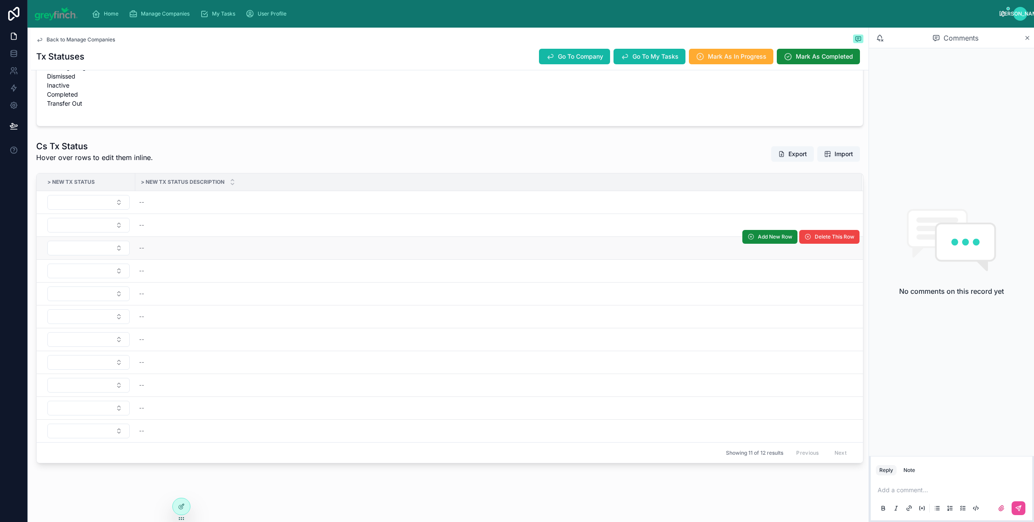
scroll to position [266, 0]
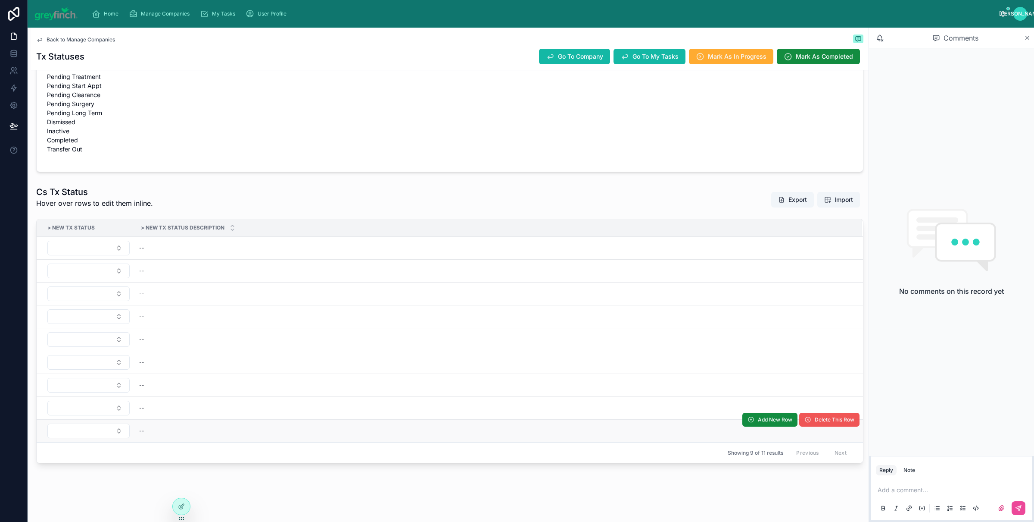
click at [815, 419] on span "Delete This Row" at bounding box center [835, 419] width 40 height 7
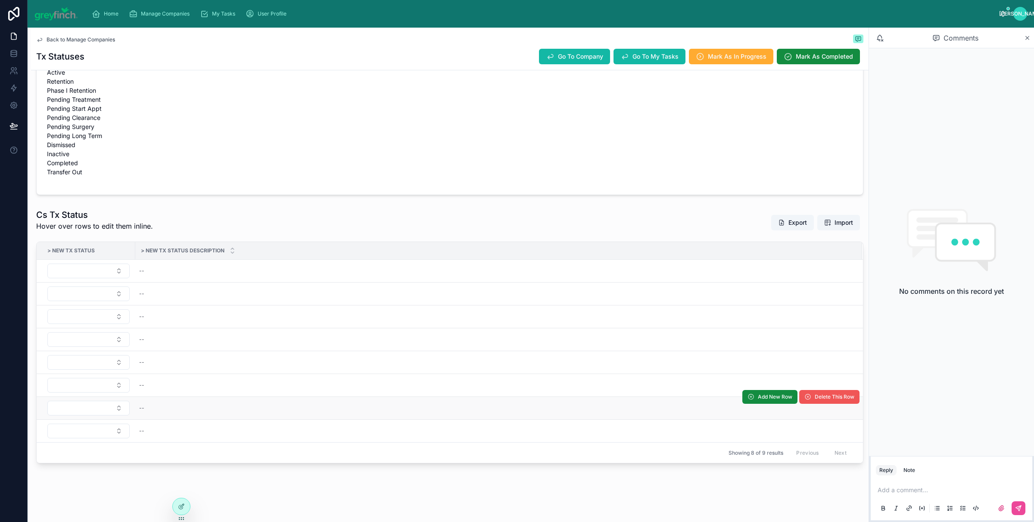
click at [815, 397] on span "Delete This Row" at bounding box center [835, 396] width 40 height 7
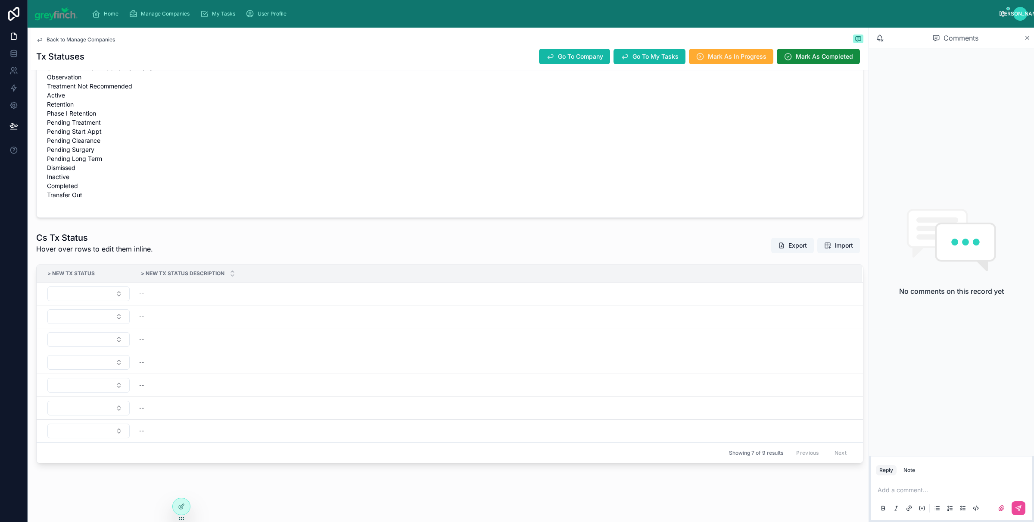
scroll to position [174, 0]
click at [806, 376] on button "Delete This Row" at bounding box center [830, 374] width 60 height 14
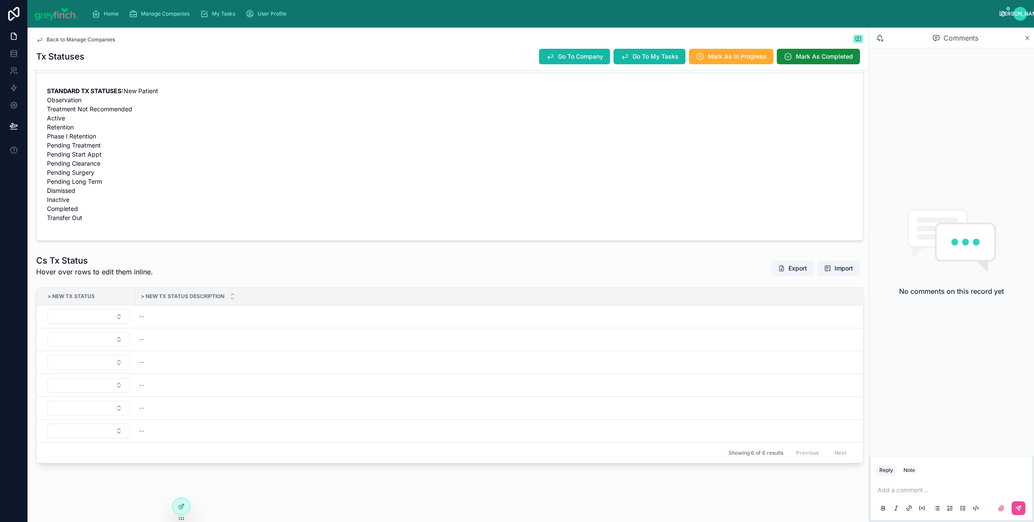
scroll to position [128, 0]
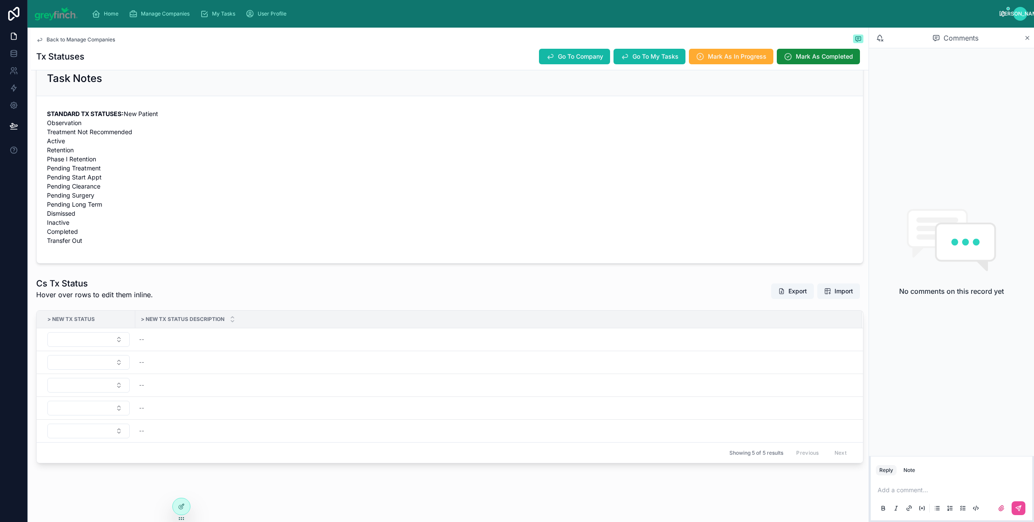
click at [0, 0] on span "Delete This Row" at bounding box center [0, 0] width 0 height 0
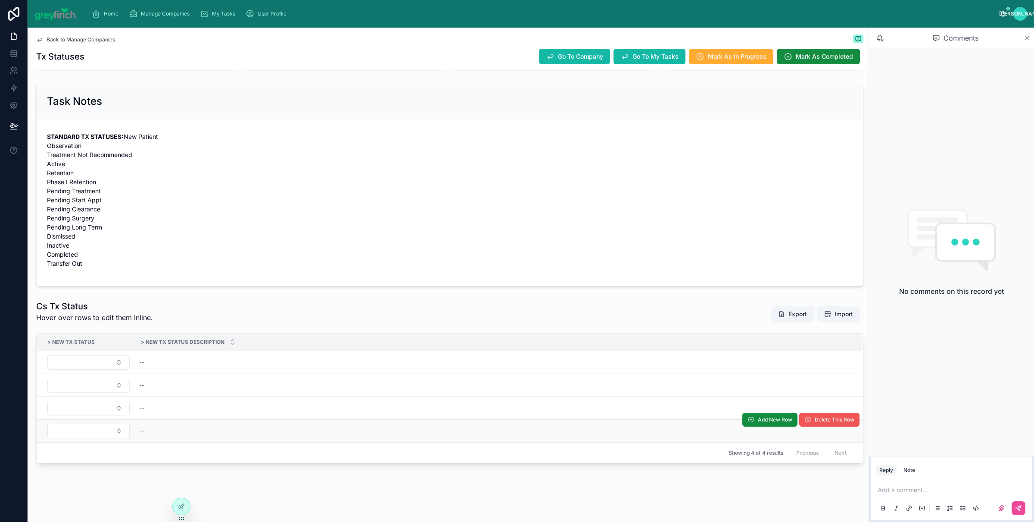
click at [818, 424] on button "Delete This Row" at bounding box center [830, 419] width 60 height 14
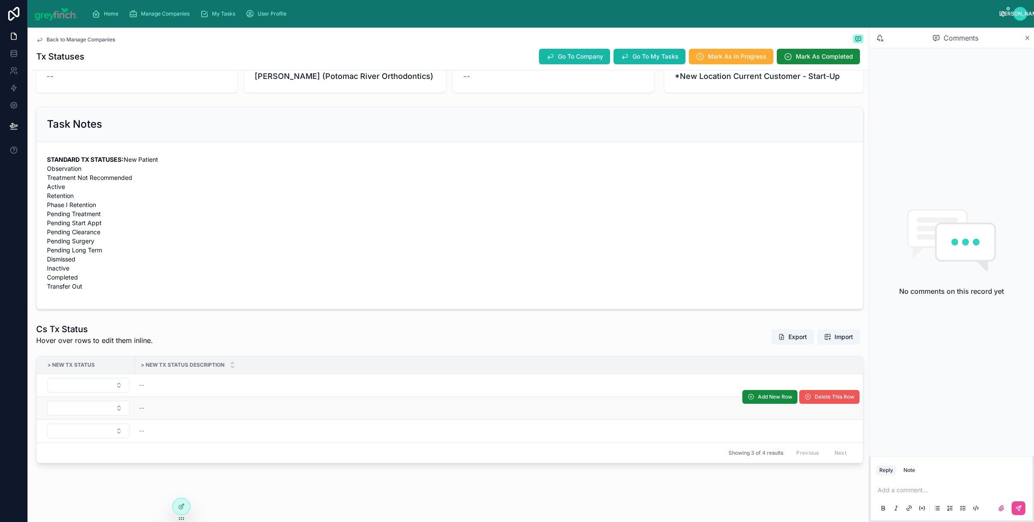
click at [815, 395] on span "Delete This Row" at bounding box center [835, 396] width 40 height 7
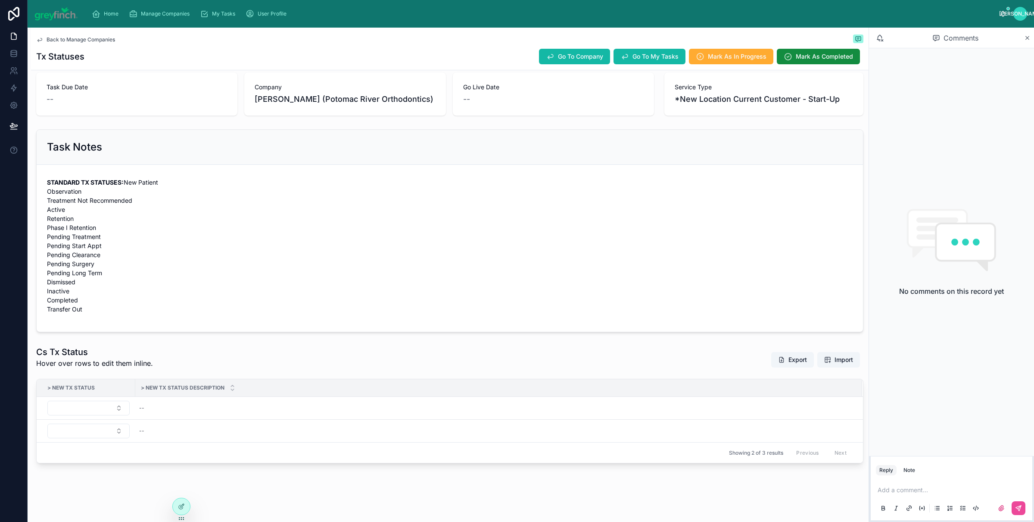
click at [819, 392] on div "> New Tx Status Description" at bounding box center [499, 387] width 726 height 16
click at [817, 398] on span "Delete This Row" at bounding box center [835, 396] width 40 height 7
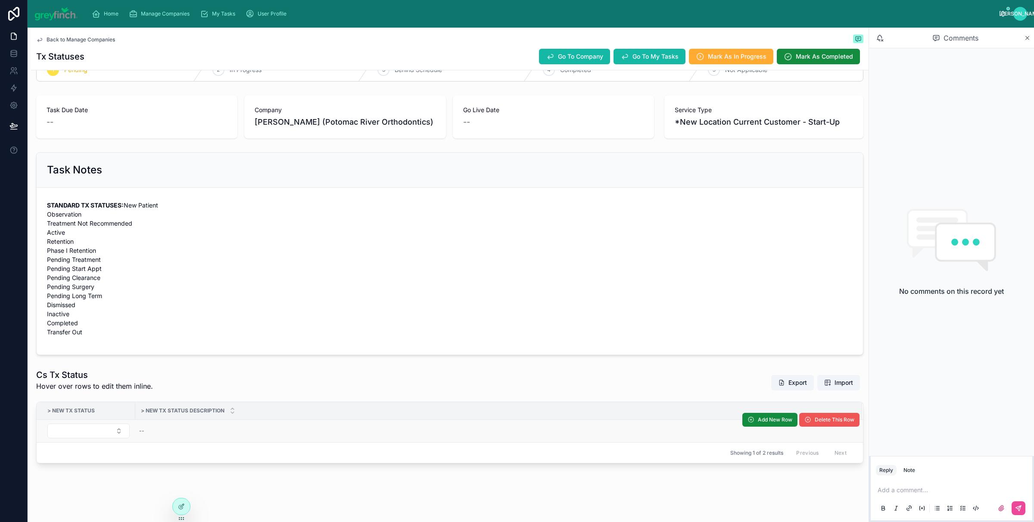
click at [815, 421] on span "Delete This Row" at bounding box center [835, 419] width 40 height 7
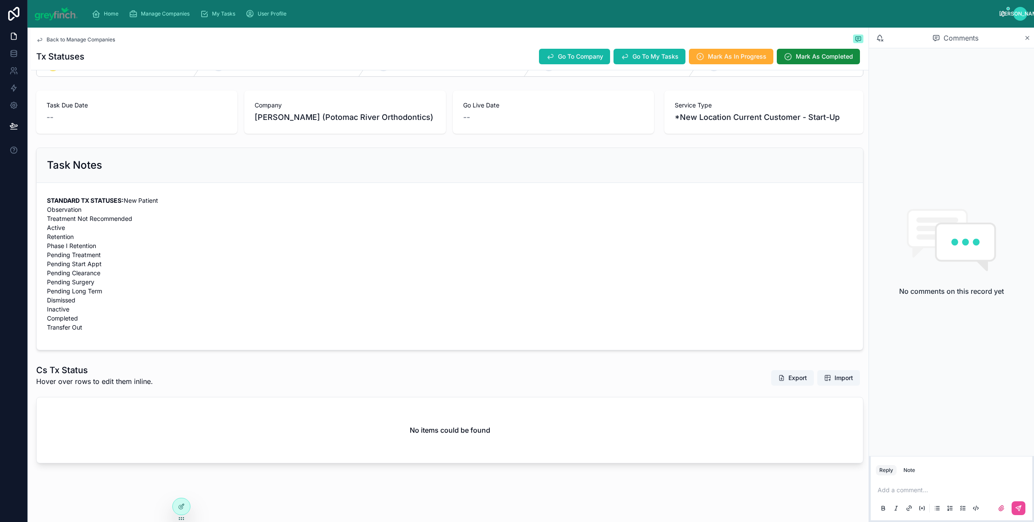
click at [712, 378] on div "Cs Tx Status Hover over rows to edit them inline. Export Import" at bounding box center [450, 378] width 828 height 28
click at [653, 382] on div "Cs Tx Status Hover over rows to edit them inline. Export Import" at bounding box center [450, 378] width 828 height 28
click at [680, 408] on div "No items could be found" at bounding box center [450, 430] width 827 height 66
click at [775, 373] on button "Export" at bounding box center [793, 378] width 43 height 16
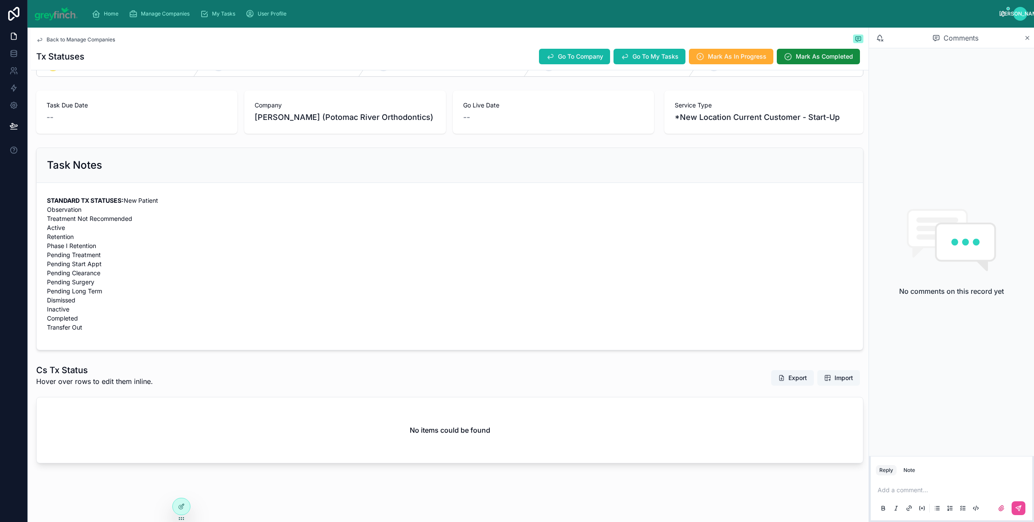
click at [825, 380] on span "Import" at bounding box center [839, 377] width 29 height 9
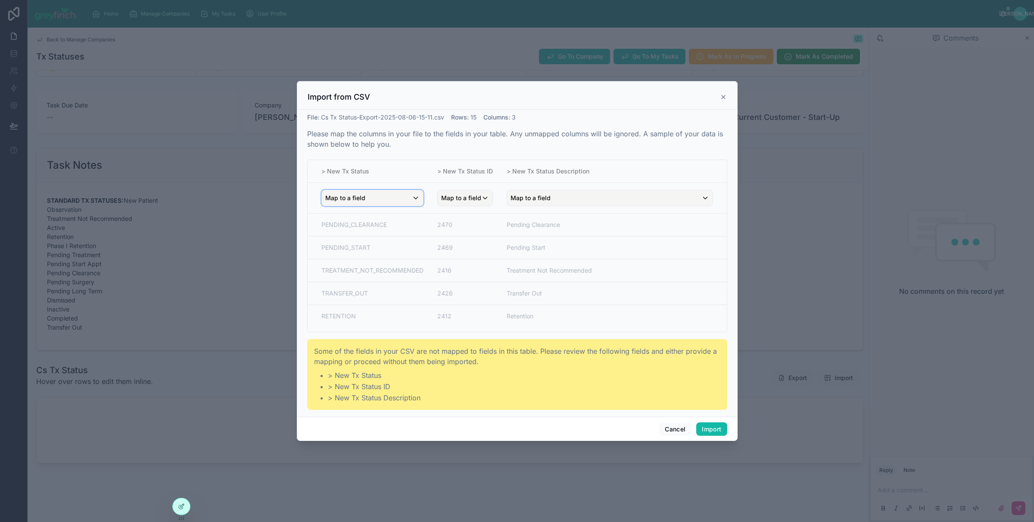
click at [377, 199] on div "Map to a field" at bounding box center [372, 198] width 101 height 16
click at [351, 243] on span "Tx Status Code" at bounding box center [361, 245] width 44 height 10
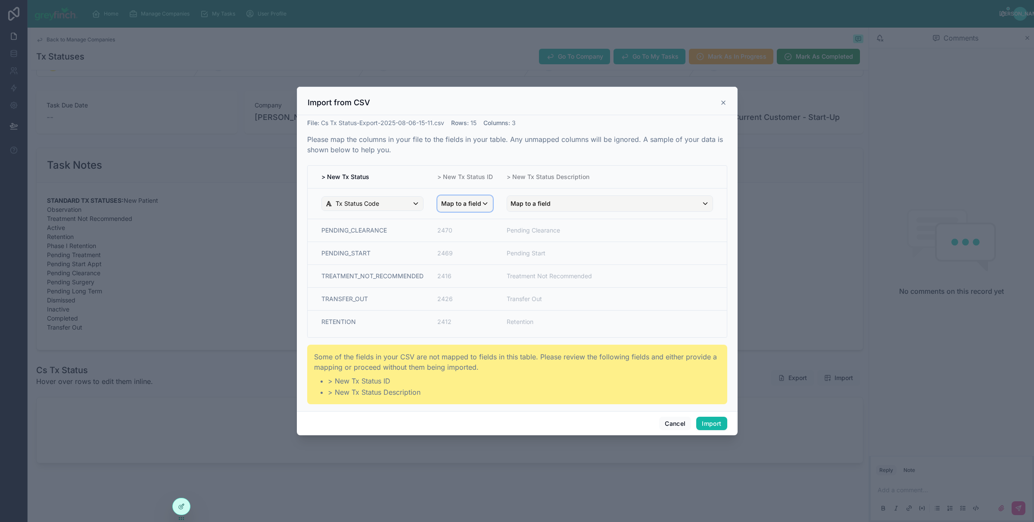
click at [463, 203] on span "Map to a field" at bounding box center [461, 204] width 40 height 16
click at [541, 197] on div "scrollable content" at bounding box center [517, 261] width 441 height 349
click at [541, 198] on span "Map to a field" at bounding box center [531, 204] width 40 height 16
click at [547, 264] on span "Tx Status Description" at bounding box center [554, 267] width 60 height 10
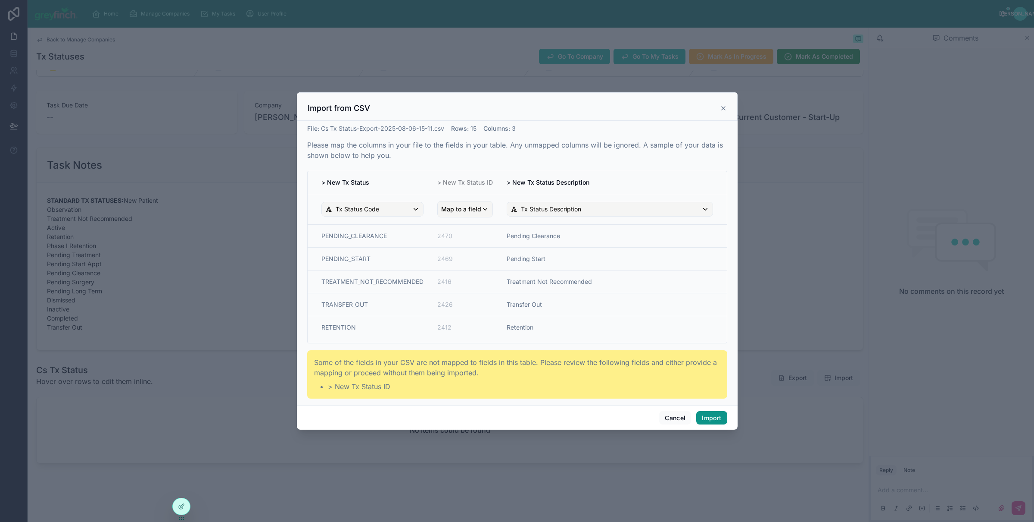
drag, startPoint x: 710, startPoint y: 415, endPoint x: 467, endPoint y: 258, distance: 289.6
click at [523, 409] on div "Cancel Import" at bounding box center [517, 417] width 441 height 25
click at [457, 212] on span "Map to a field" at bounding box center [461, 209] width 40 height 16
click at [514, 182] on div "scrollable content" at bounding box center [517, 260] width 441 height 337
click at [723, 418] on button "Import" at bounding box center [712, 418] width 31 height 14
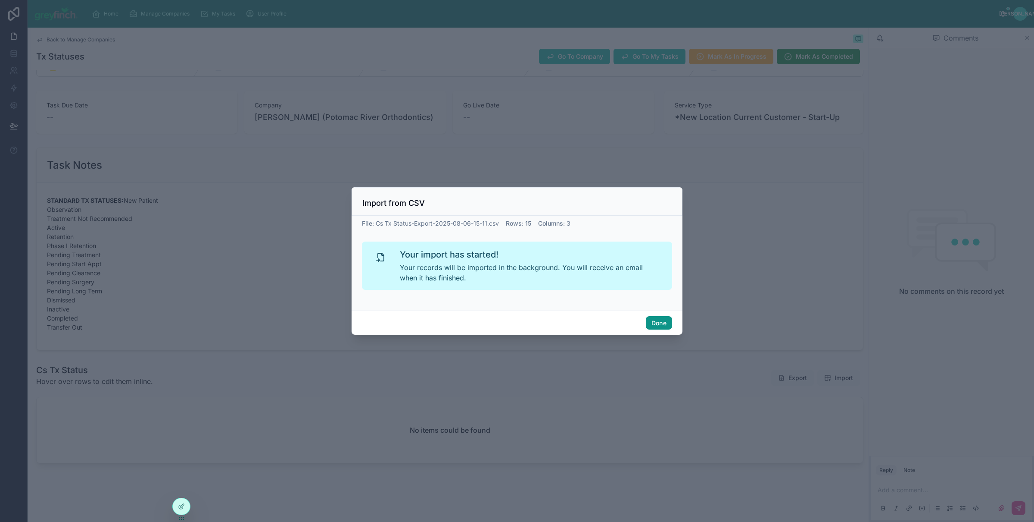
click at [653, 327] on button "Done" at bounding box center [659, 323] width 26 height 14
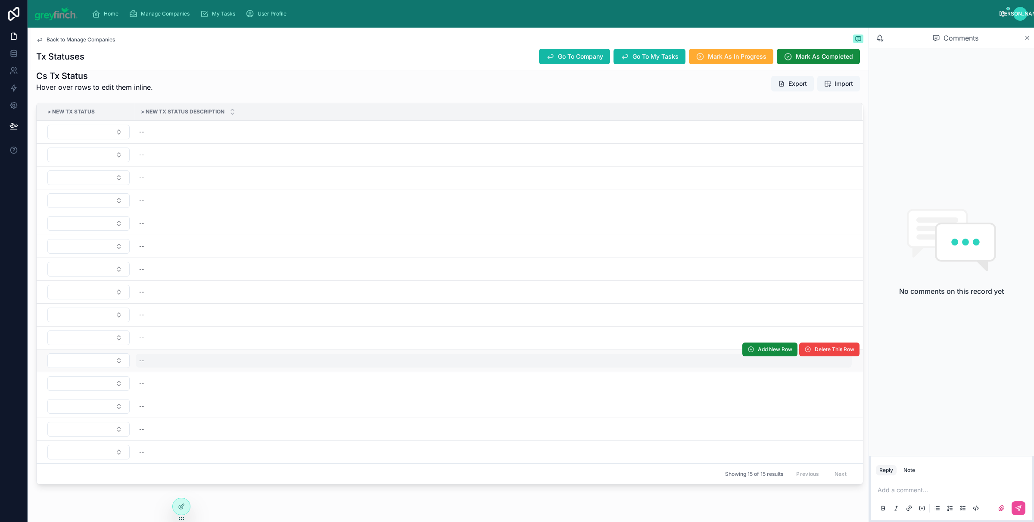
scroll to position [336, 0]
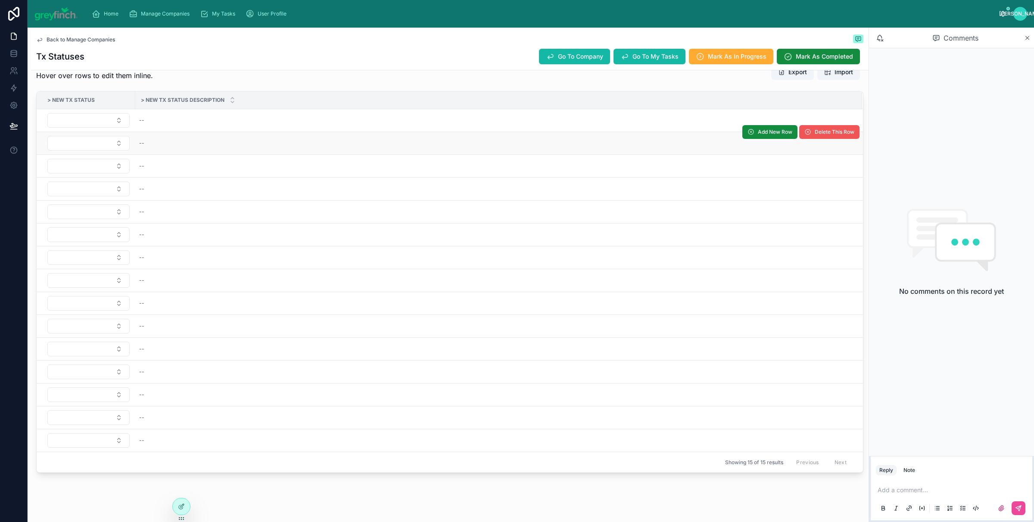
click at [815, 135] on span "Delete This Row" at bounding box center [835, 131] width 40 height 7
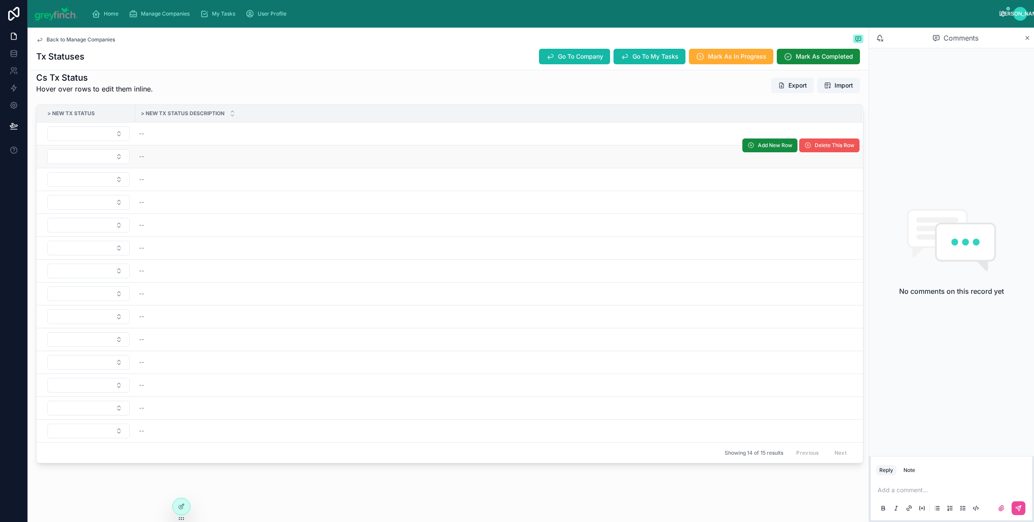
click at [812, 147] on button "Delete This Row" at bounding box center [830, 145] width 60 height 14
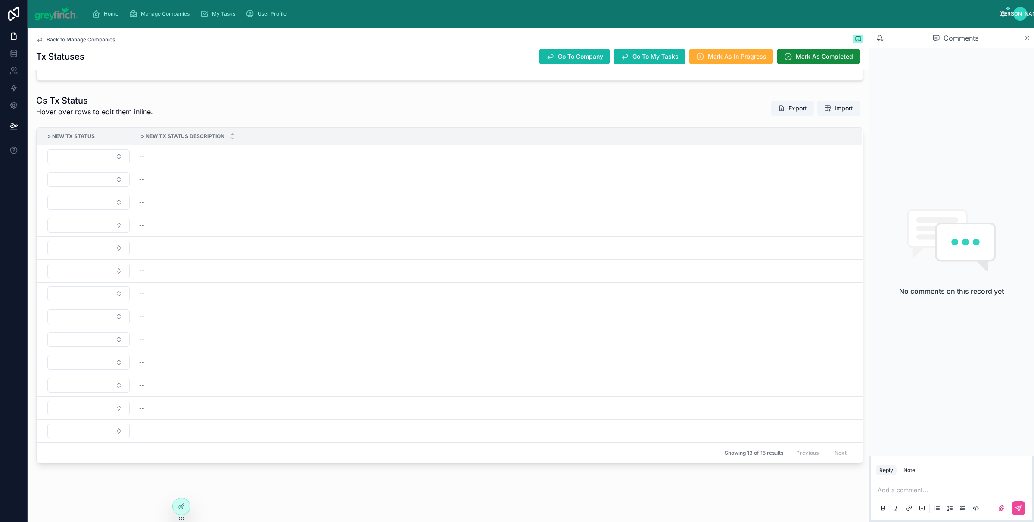
scroll to position [313, 0]
click at [812, 146] on tr "-- Add New Row Delete This Row" at bounding box center [450, 156] width 827 height 23
click at [0, 0] on button "Delete This Row" at bounding box center [0, 0] width 0 height 0
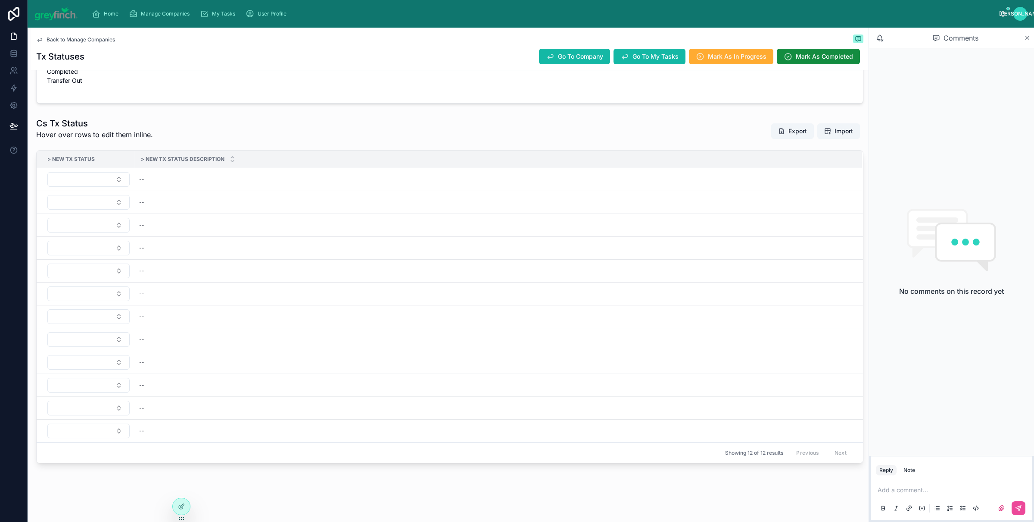
scroll to position [290, 0]
click at [812, 146] on div "Cs Tx Status Hover over rows to edit them inline. Export Import > New Tx Status…" at bounding box center [450, 290] width 828 height 346
click at [805, 172] on div "Add New Row Delete This Row" at bounding box center [801, 168] width 117 height 22
click at [804, 169] on button "Delete This Row" at bounding box center [830, 168] width 60 height 14
click at [804, 169] on span "Delete This Row" at bounding box center [830, 169] width 60 height 6
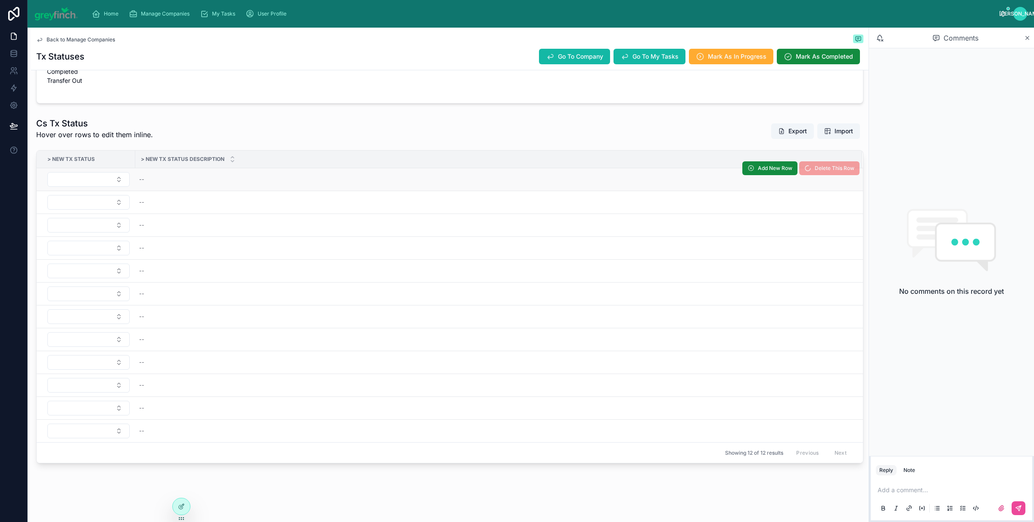
scroll to position [266, 0]
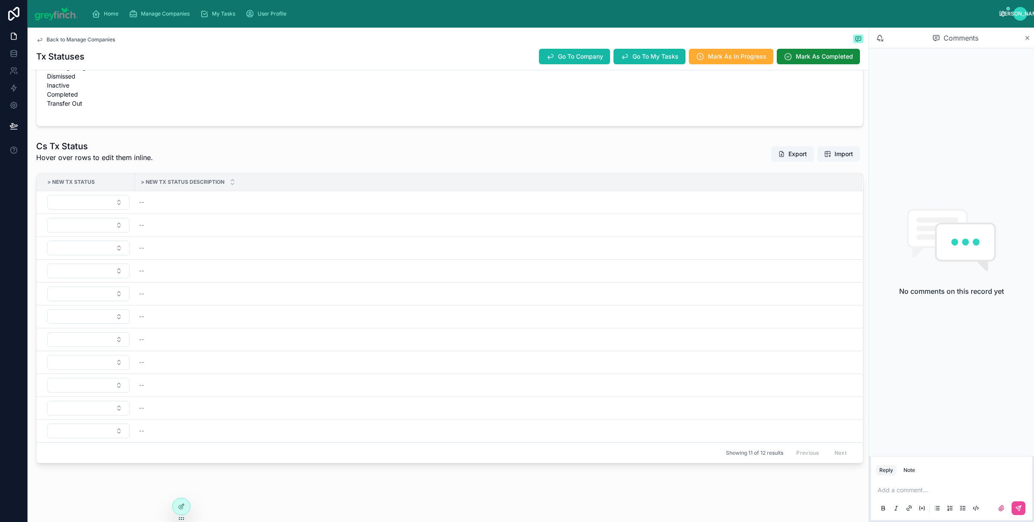
click at [804, 169] on div "Cs Tx Status Hover over rows to edit them inline. Export Import > New Tx Status…" at bounding box center [450, 301] width 828 height 323
click at [802, 187] on div "> New Tx Status Description" at bounding box center [499, 182] width 726 height 16
click at [808, 193] on button "Delete This Row" at bounding box center [830, 191] width 60 height 14
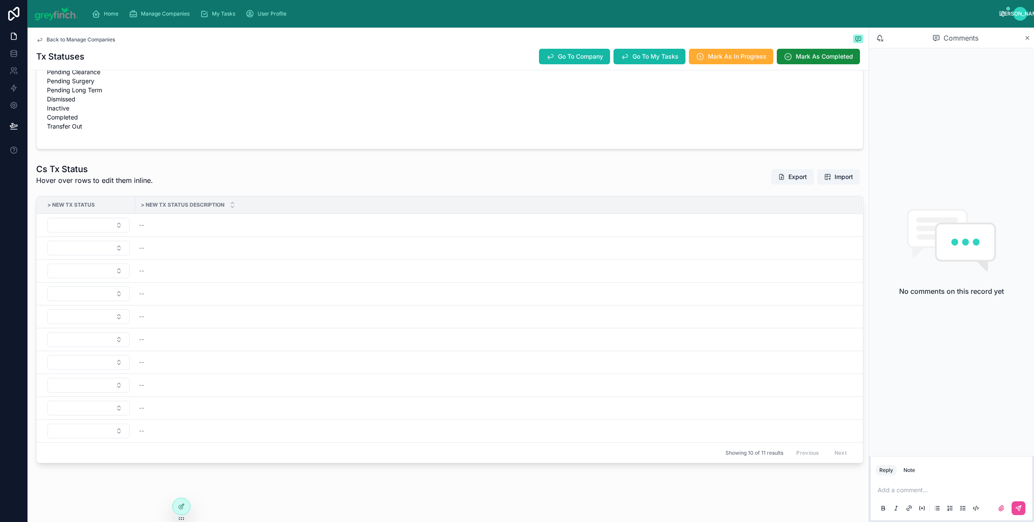
scroll to position [244, 0]
click at [825, 212] on span "Delete This Row" at bounding box center [835, 213] width 40 height 7
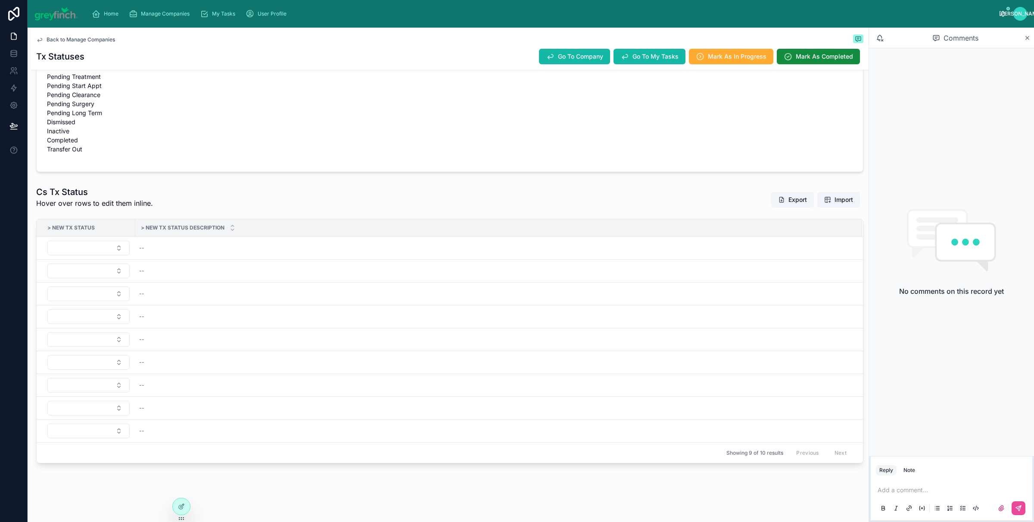
scroll to position [220, 0]
click at [815, 236] on span "Delete This Row" at bounding box center [835, 236] width 40 height 7
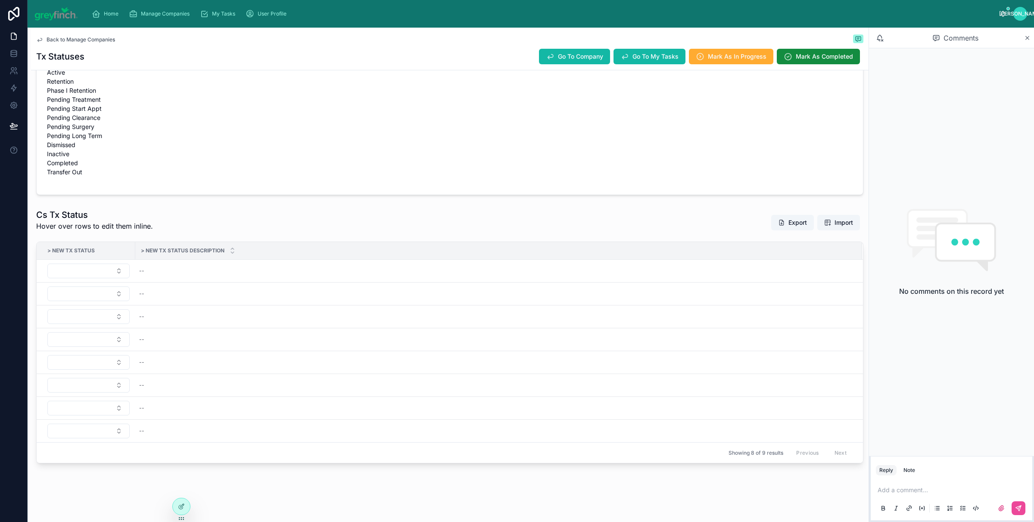
scroll to position [197, 0]
click at [814, 263] on button "Delete This Row" at bounding box center [830, 260] width 60 height 14
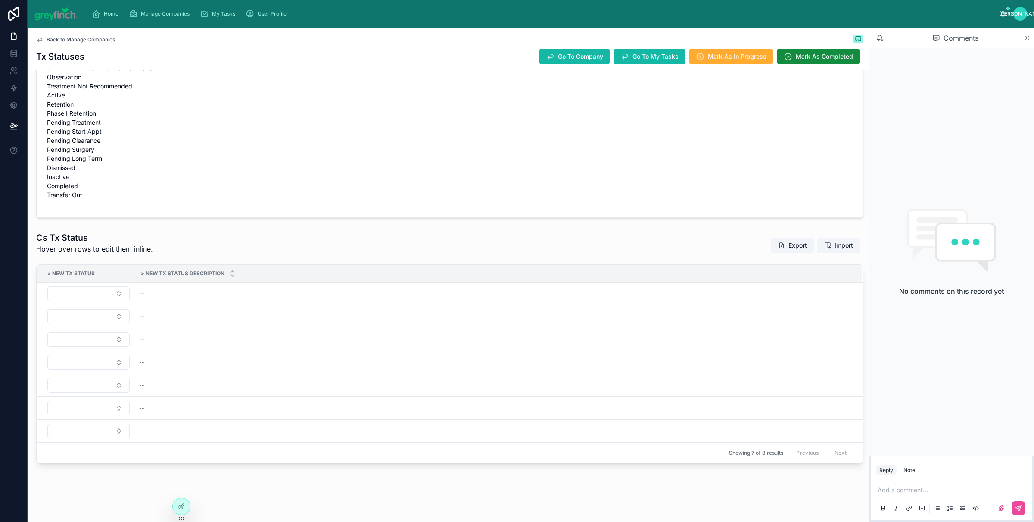
scroll to position [174, 0]
click at [815, 282] on span "Delete This Row" at bounding box center [835, 282] width 40 height 7
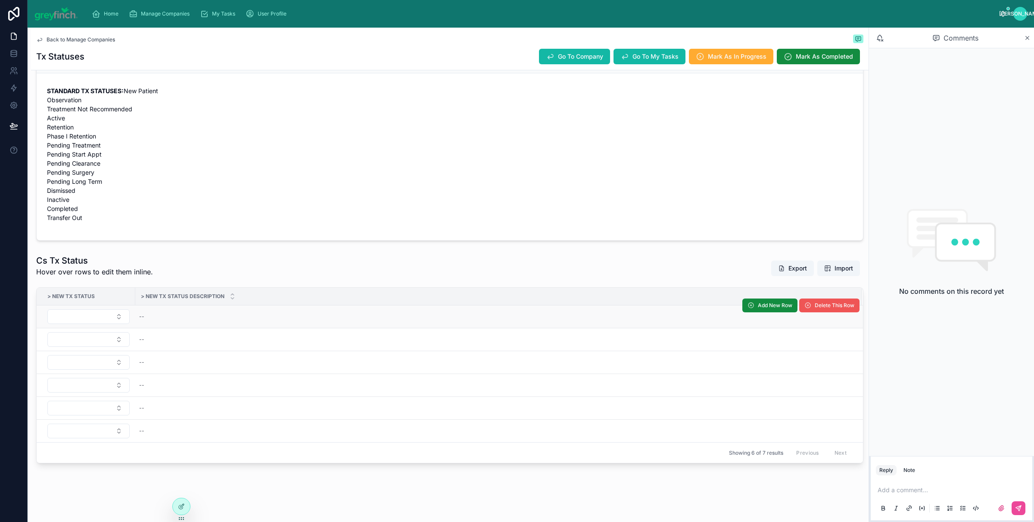
click at [815, 303] on span "Delete This Row" at bounding box center [835, 305] width 40 height 7
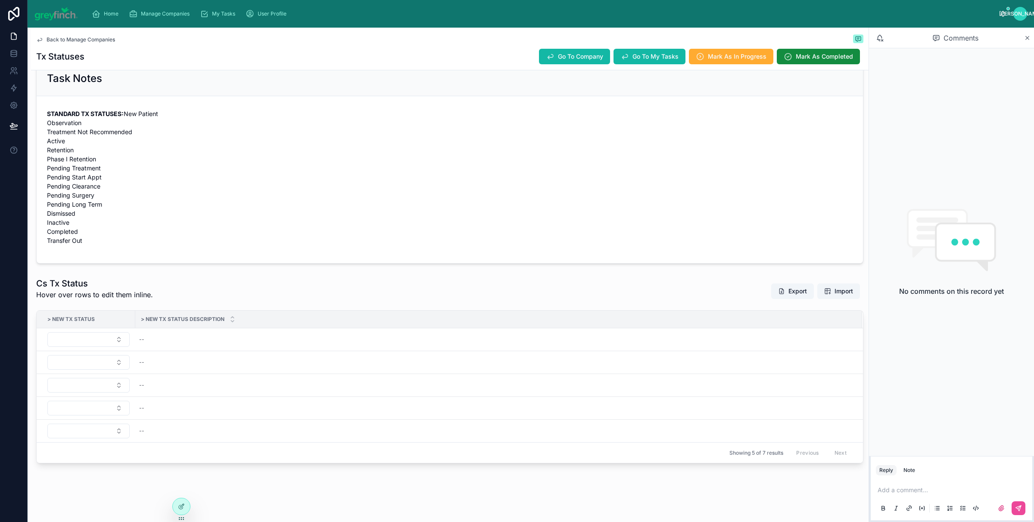
scroll to position [128, 0]
click at [805, 332] on button "Delete This Row" at bounding box center [830, 328] width 60 height 14
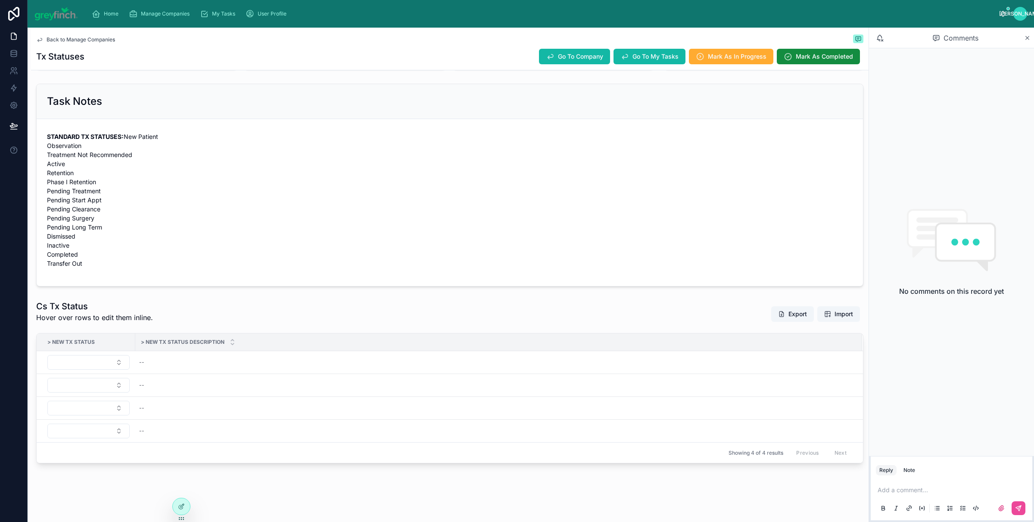
scroll to position [105, 0]
click at [815, 351] on span "Delete This Row" at bounding box center [835, 350] width 40 height 7
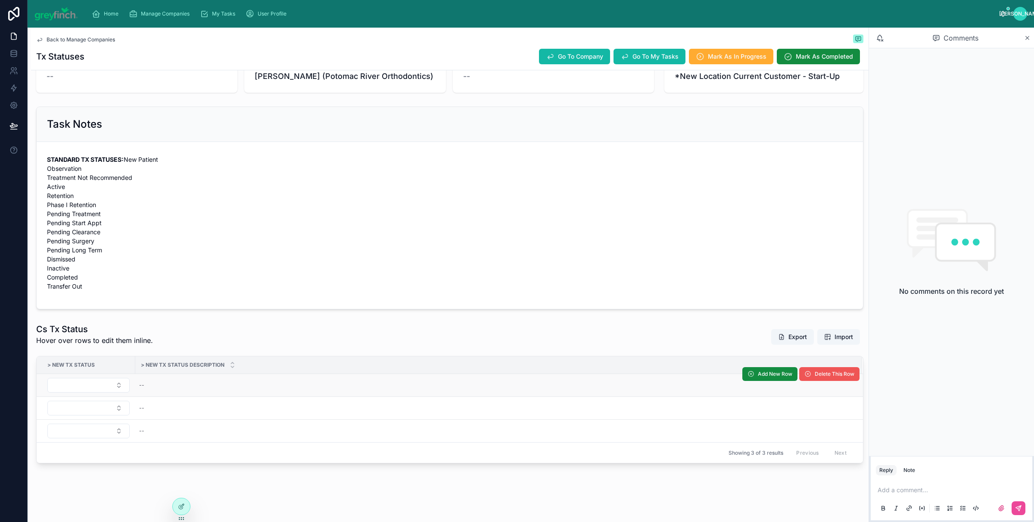
click at [805, 376] on span at bounding box center [808, 373] width 7 height 7
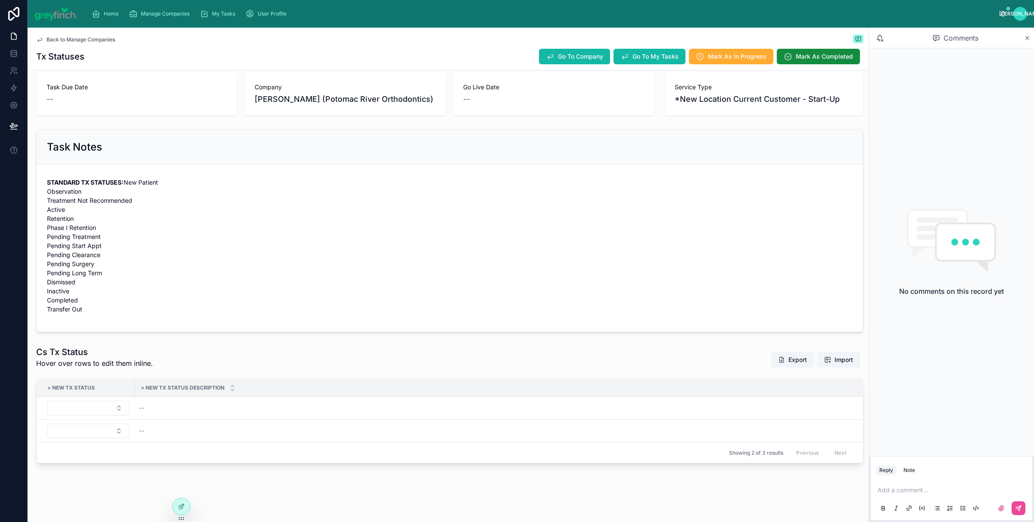
click at [0, 0] on icon at bounding box center [0, 0] width 0 height 0
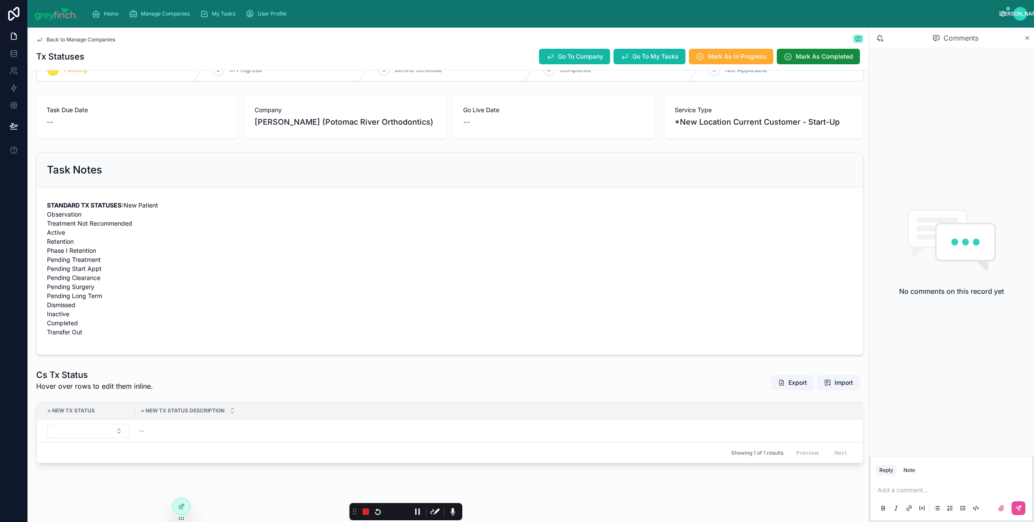
drag, startPoint x: 472, startPoint y: 485, endPoint x: 351, endPoint y: 515, distance: 124.7
click at [351, 515] on div at bounding box center [354, 511] width 9 height 16
click at [788, 386] on button "Export" at bounding box center [793, 383] width 43 height 16
click at [835, 384] on span "Import" at bounding box center [844, 382] width 19 height 9
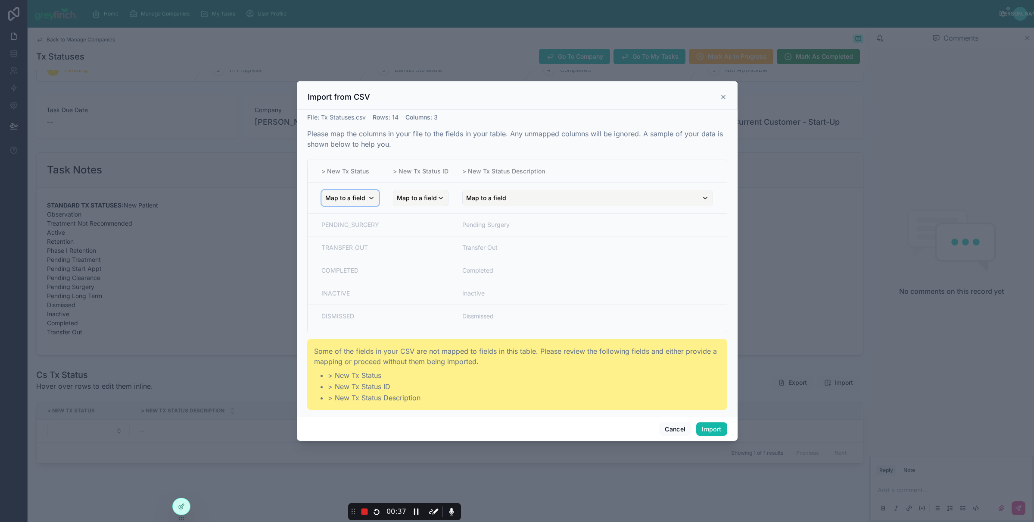
click at [348, 200] on span "Map to a field" at bounding box center [345, 198] width 40 height 16
drag, startPoint x: 366, startPoint y: 244, endPoint x: 408, endPoint y: 221, distance: 47.6
click at [366, 244] on span "Tx Status Code" at bounding box center [361, 245] width 44 height 10
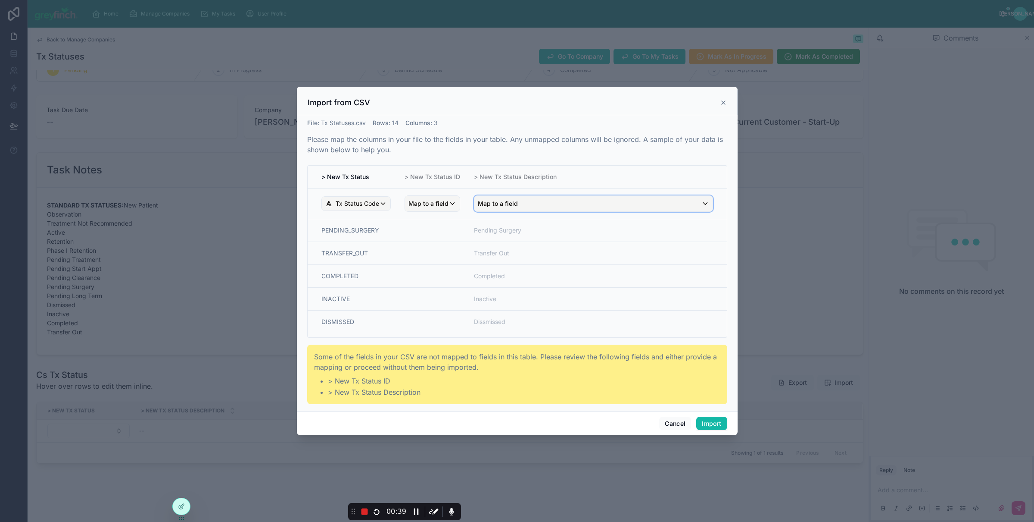
click at [518, 197] on div "Map to a field" at bounding box center [594, 204] width 238 height 16
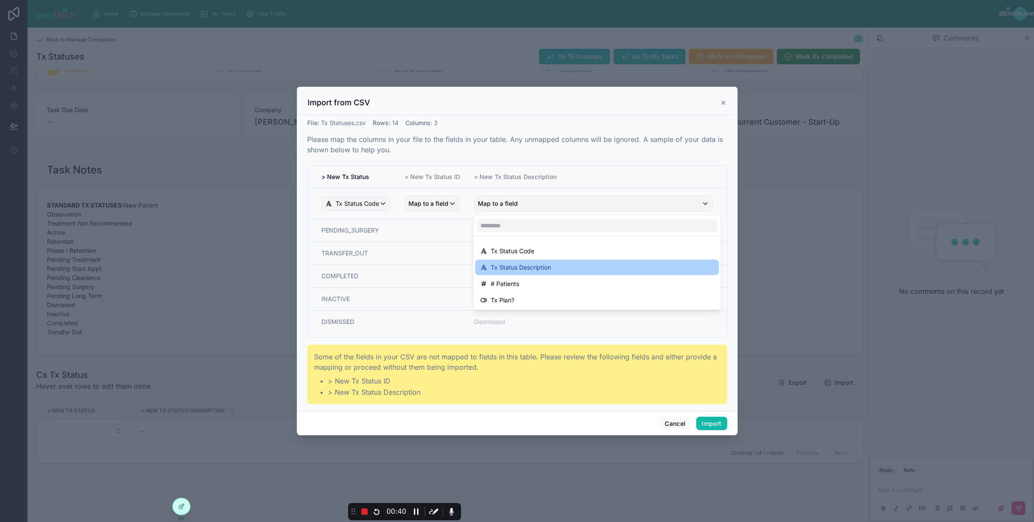
click at [530, 265] on span "Tx Status Description" at bounding box center [521, 267] width 60 height 10
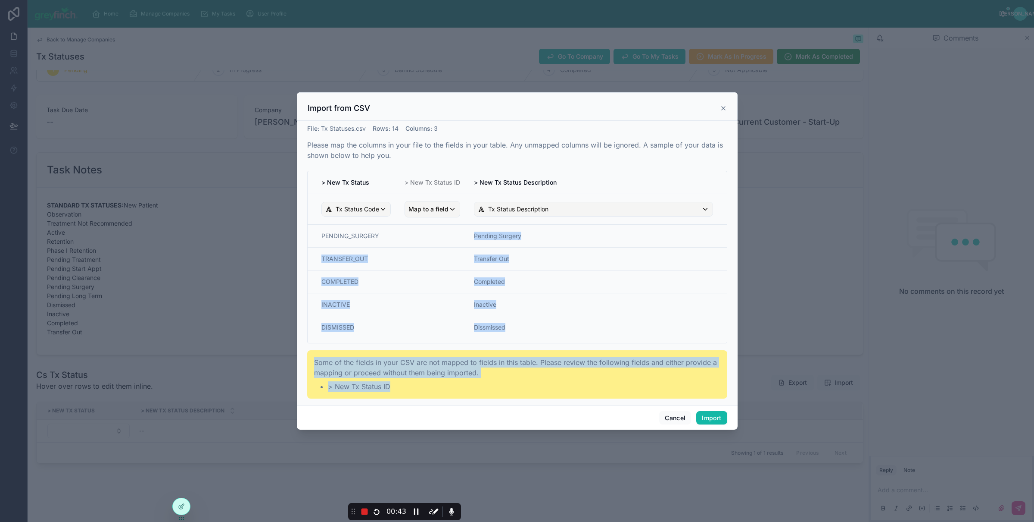
drag, startPoint x: 433, startPoint y: 231, endPoint x: 432, endPoint y: 344, distance: 112.5
click at [425, 383] on div "File : Tx Statuses.csv Rows : 14 Columns : 3 Please map the columns in your fil…" at bounding box center [517, 261] width 420 height 274
click at [440, 288] on td "scrollable content" at bounding box center [432, 281] width 69 height 23
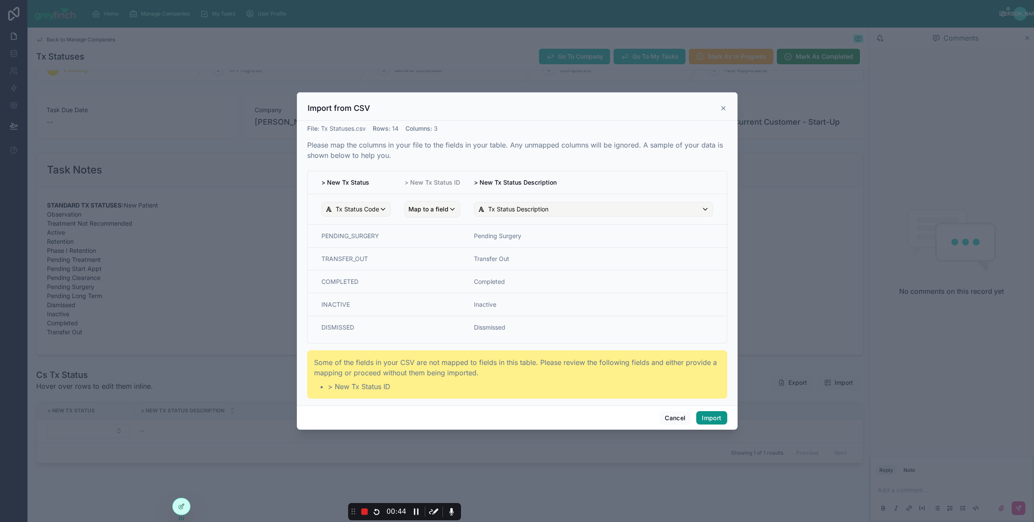
click at [715, 421] on button "Import" at bounding box center [712, 418] width 31 height 14
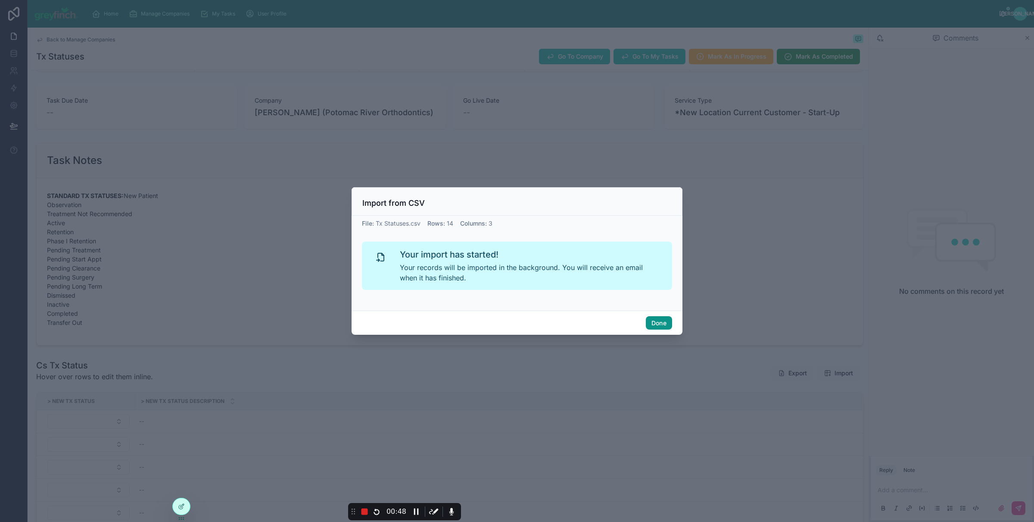
click at [662, 324] on button "Done" at bounding box center [659, 323] width 26 height 14
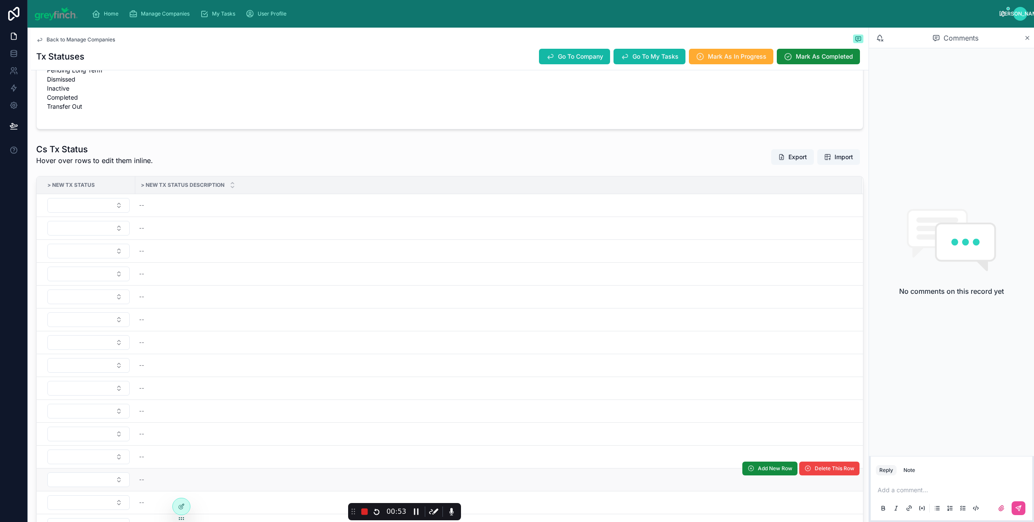
scroll to position [256, 0]
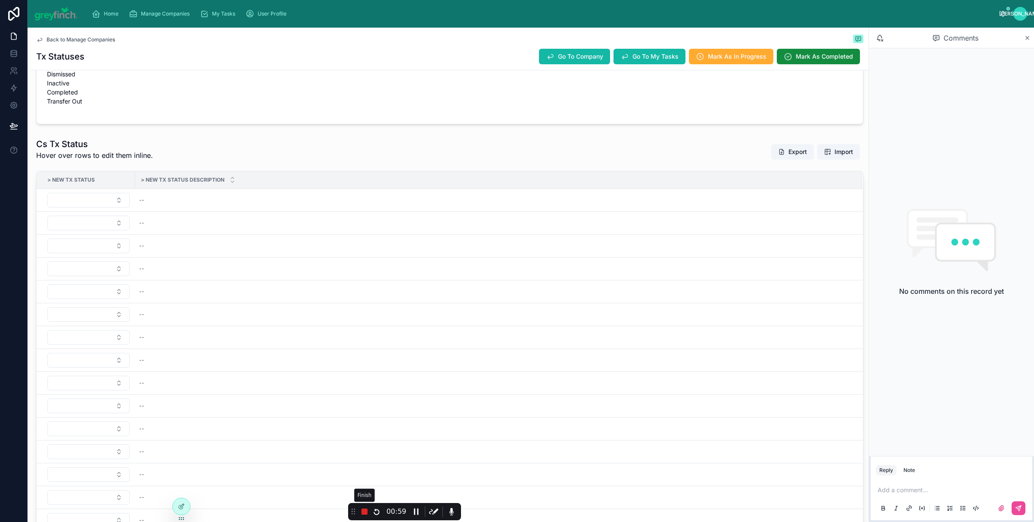
click at [364, 509] on icon at bounding box center [365, 511] width 6 height 6
